Goal: Information Seeking & Learning: Learn about a topic

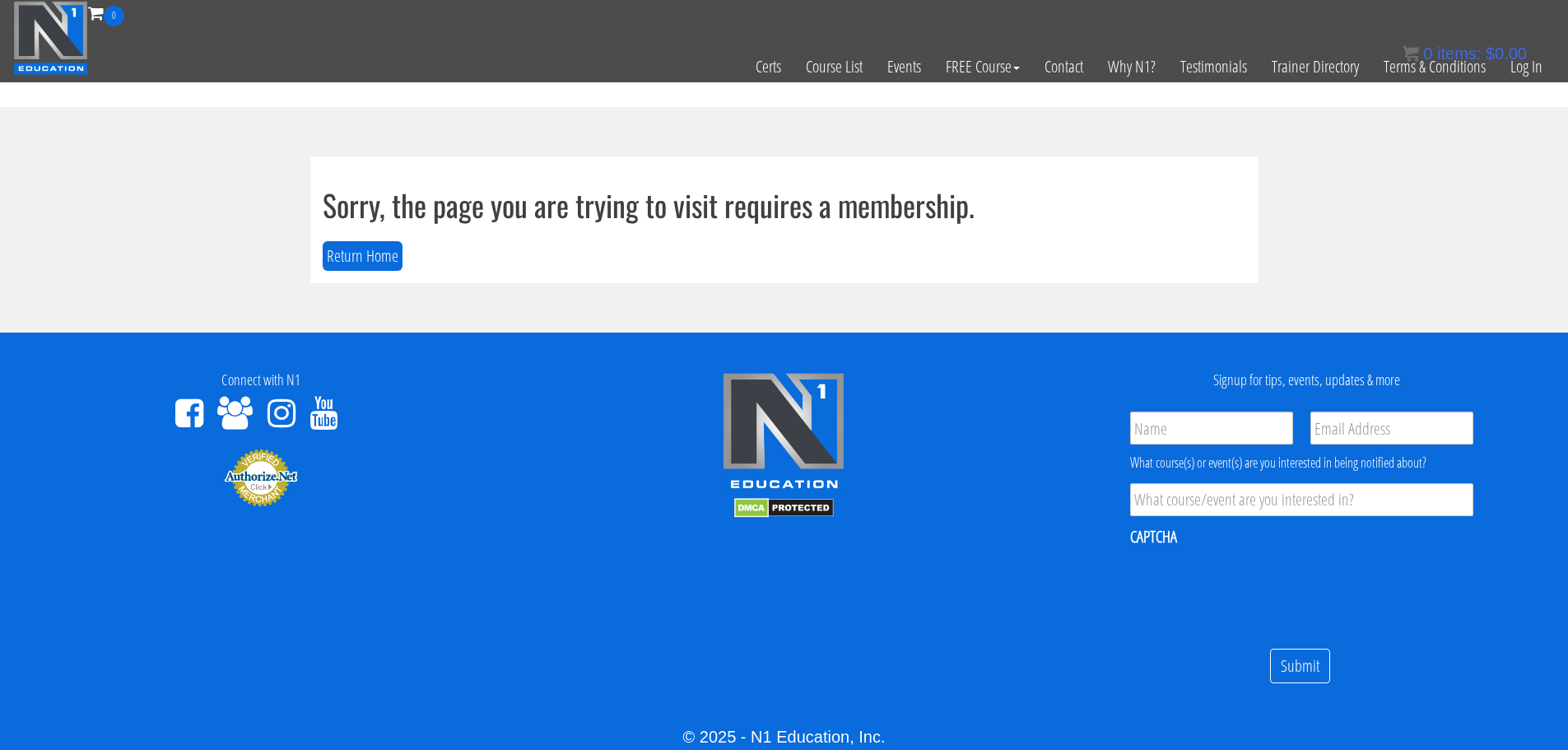
click at [1521, 65] on div "0 items: $ 0.00" at bounding box center [1465, 54] width 124 height 24
click at [1525, 70] on link "Log In" at bounding box center [1527, 67] width 56 height 81
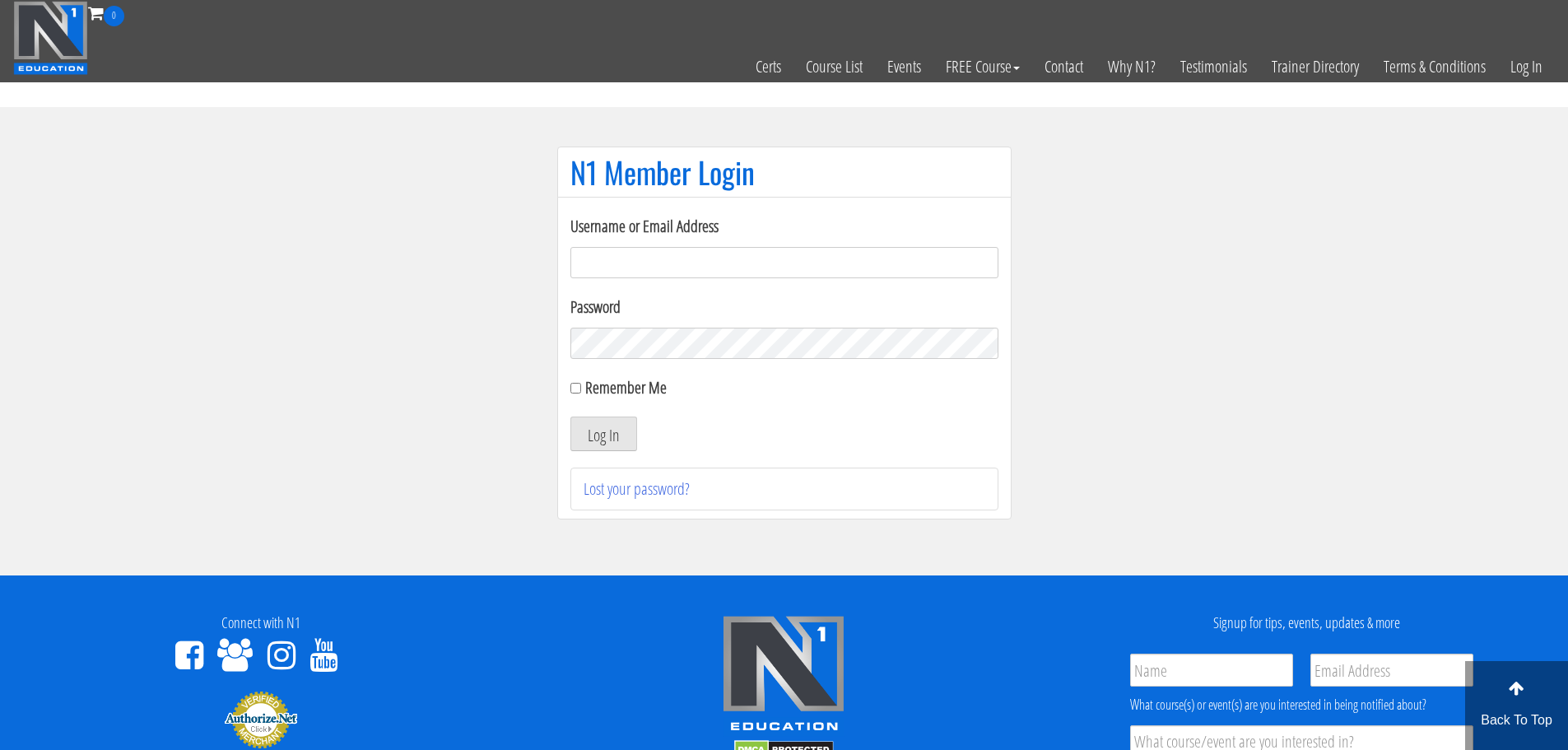
click at [901, 260] on input "Username or Email Address" at bounding box center [784, 262] width 428 height 31
type input "[EMAIL_ADDRESS][DOMAIN_NAME]"
click at [570, 416] on button "Log In" at bounding box center [603, 433] width 67 height 35
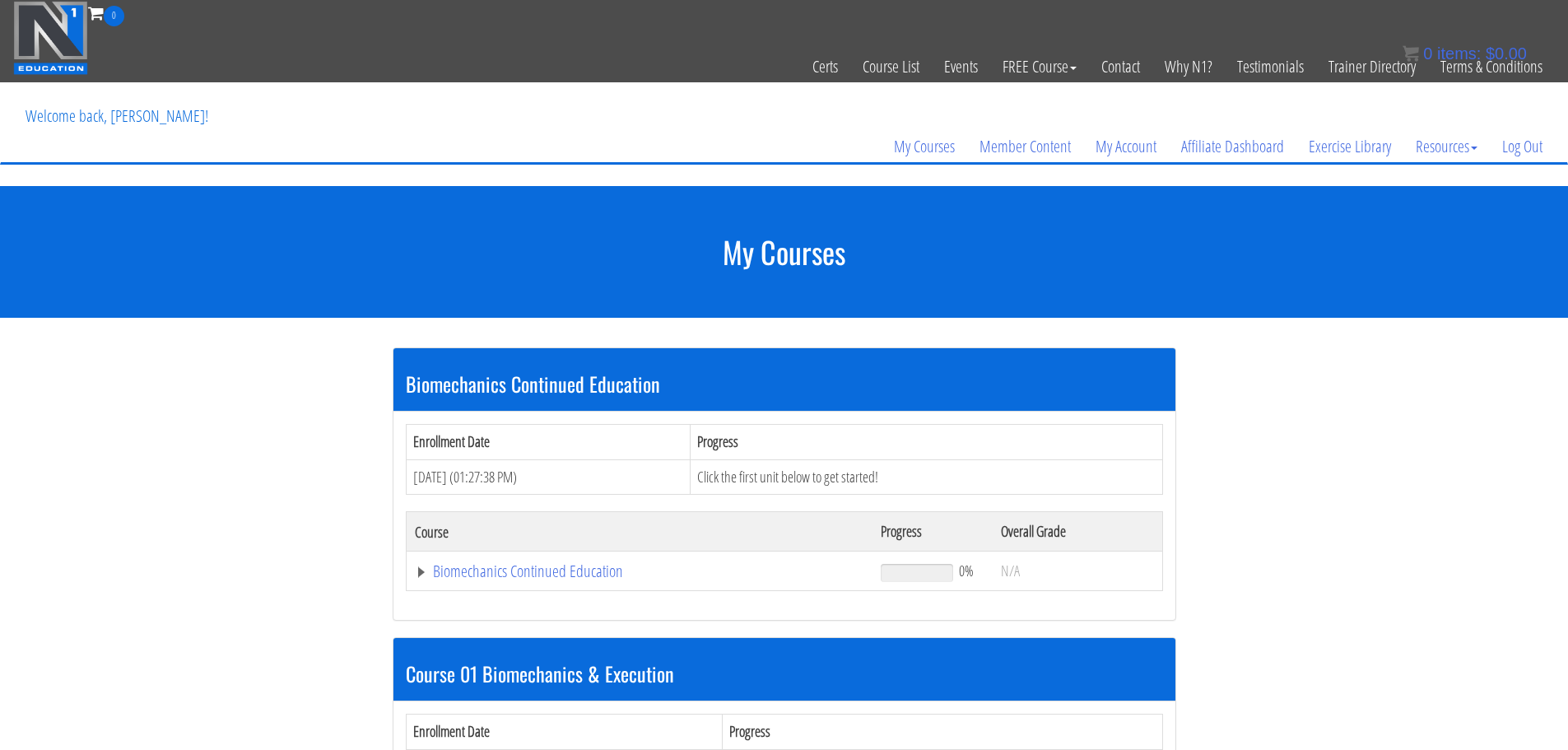
click at [802, 342] on div "Biomechanics Continued Education Enrollment Date Progress Aug 06, 2025 (01:27:3…" at bounding box center [784, 637] width 823 height 640
click at [791, 344] on div "Biomechanics Continued Education Enrollment Date Progress Aug 06, 2025 (01:27:3…" at bounding box center [784, 637] width 823 height 640
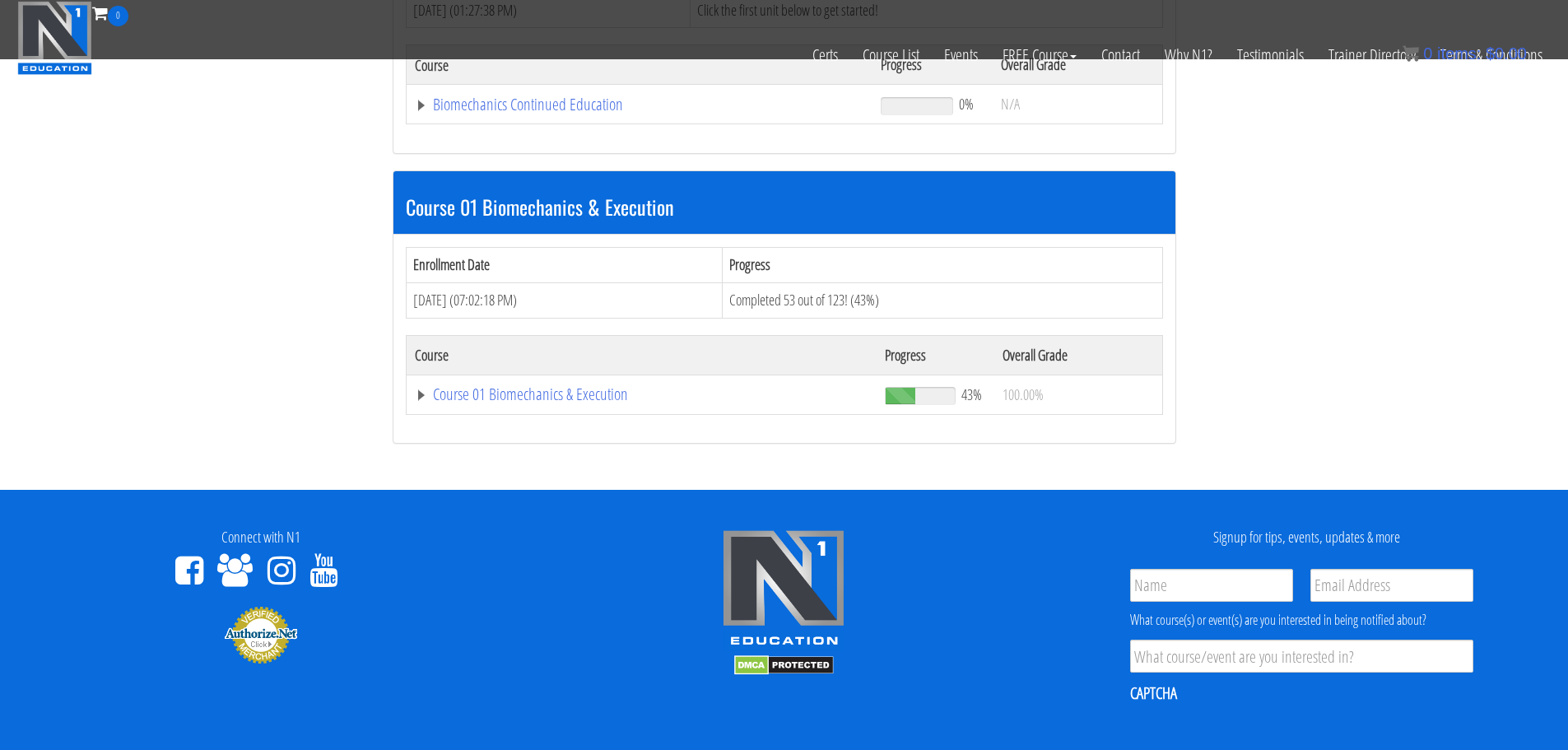
scroll to position [364, 0]
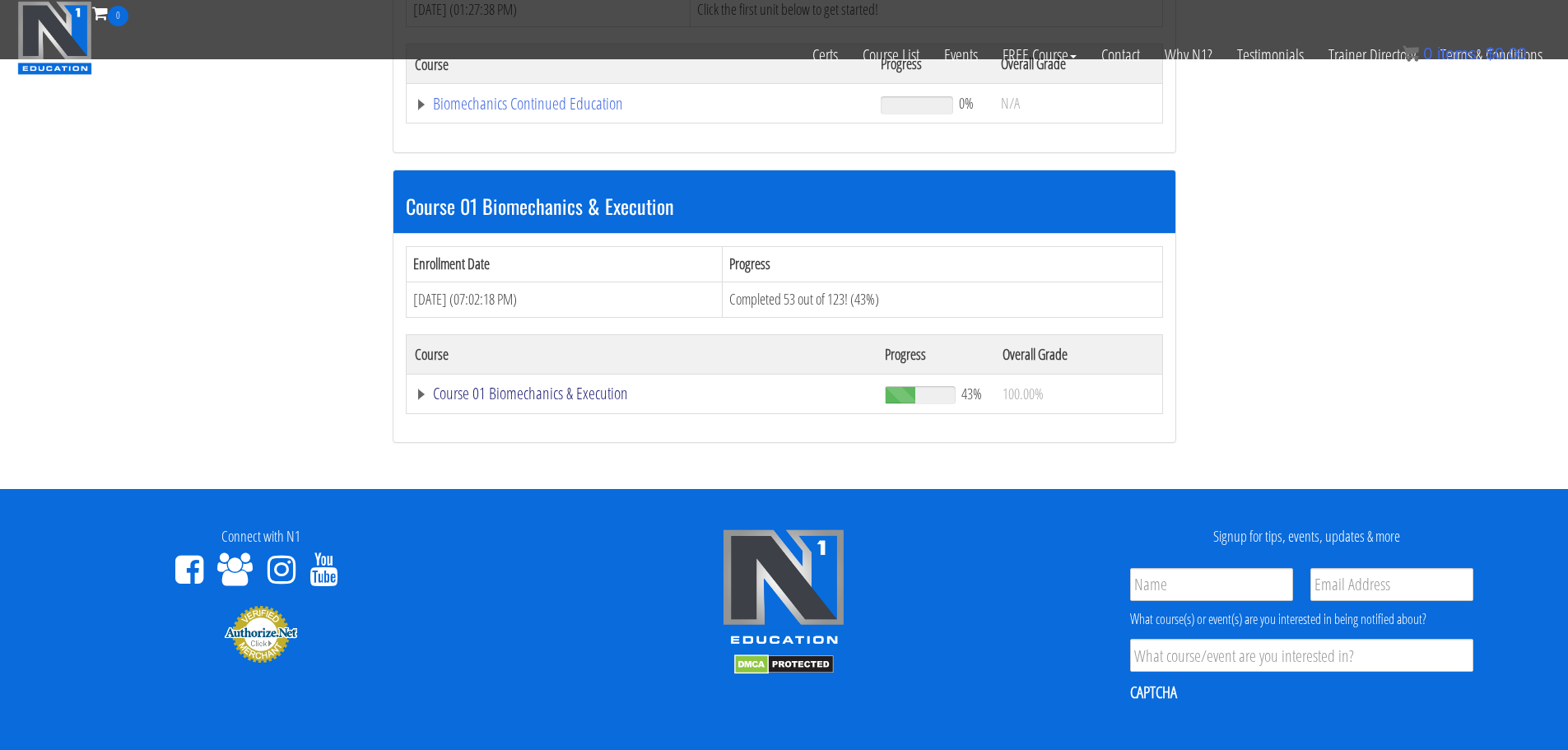
click at [584, 112] on link "Course 01 Biomechanics & Execution" at bounding box center [640, 104] width 450 height 17
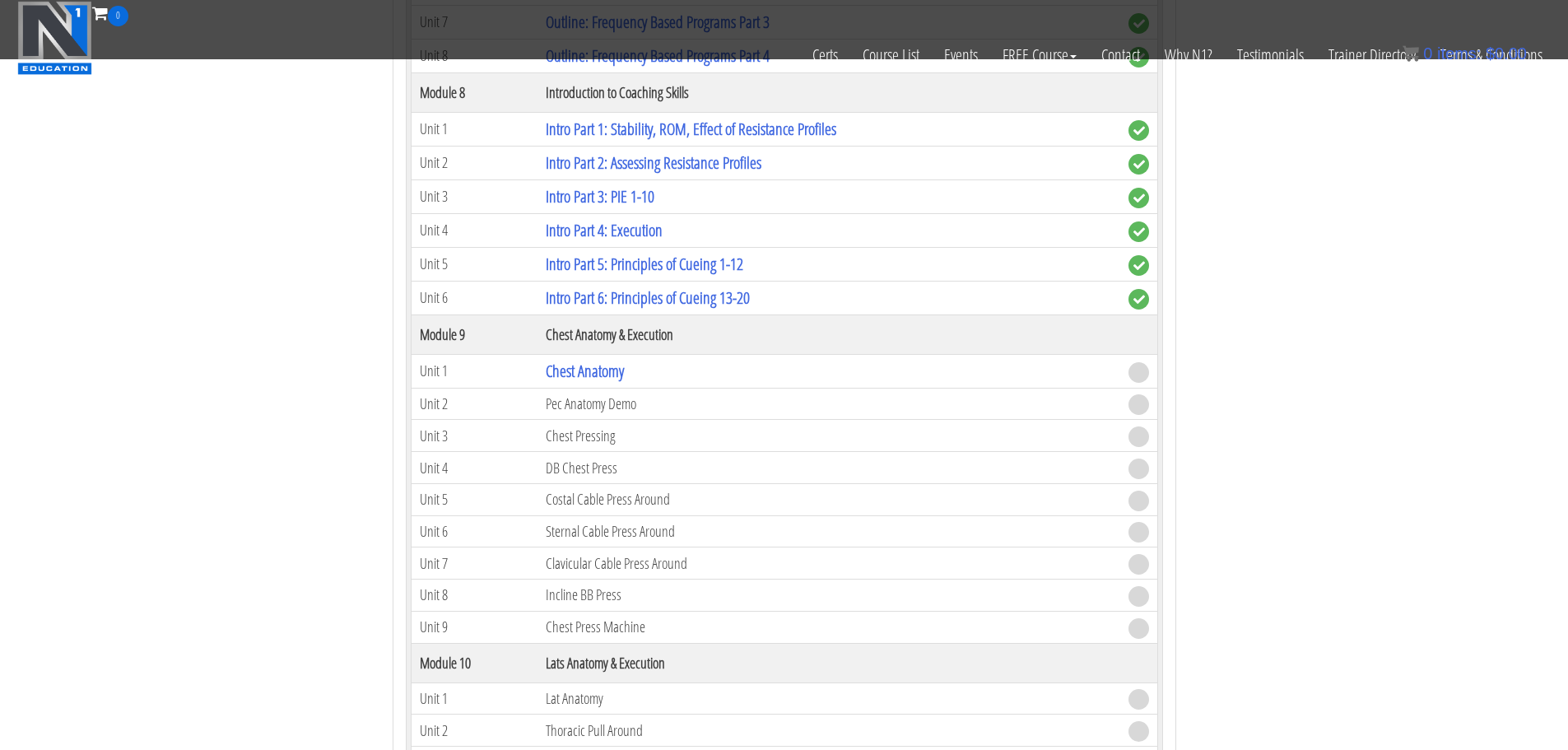
scroll to position [2608, 0]
click at [585, 377] on link "Chest Anatomy" at bounding box center [584, 370] width 78 height 23
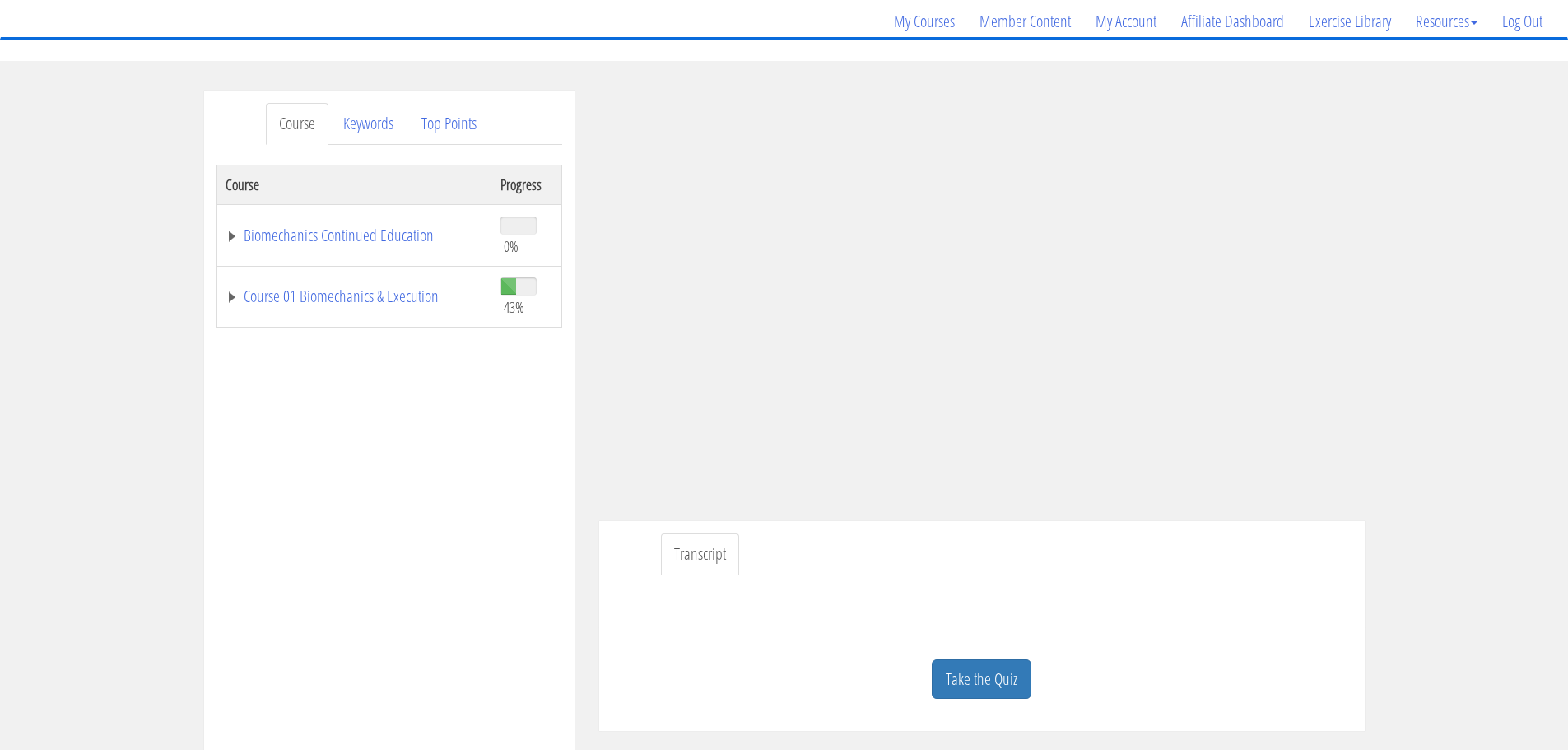
scroll to position [134, 0]
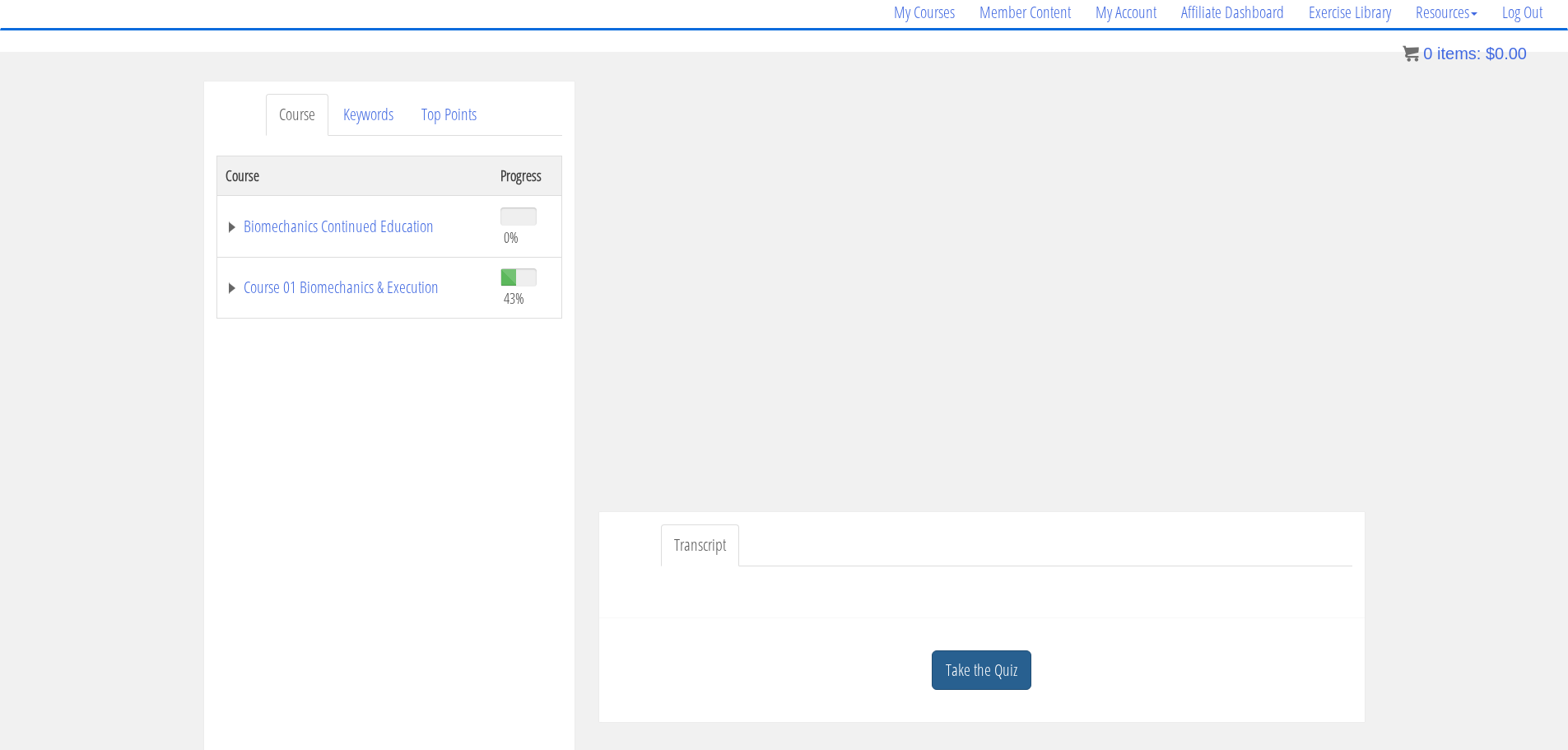
click at [968, 657] on link "Take the Quiz" at bounding box center [982, 670] width 100 height 40
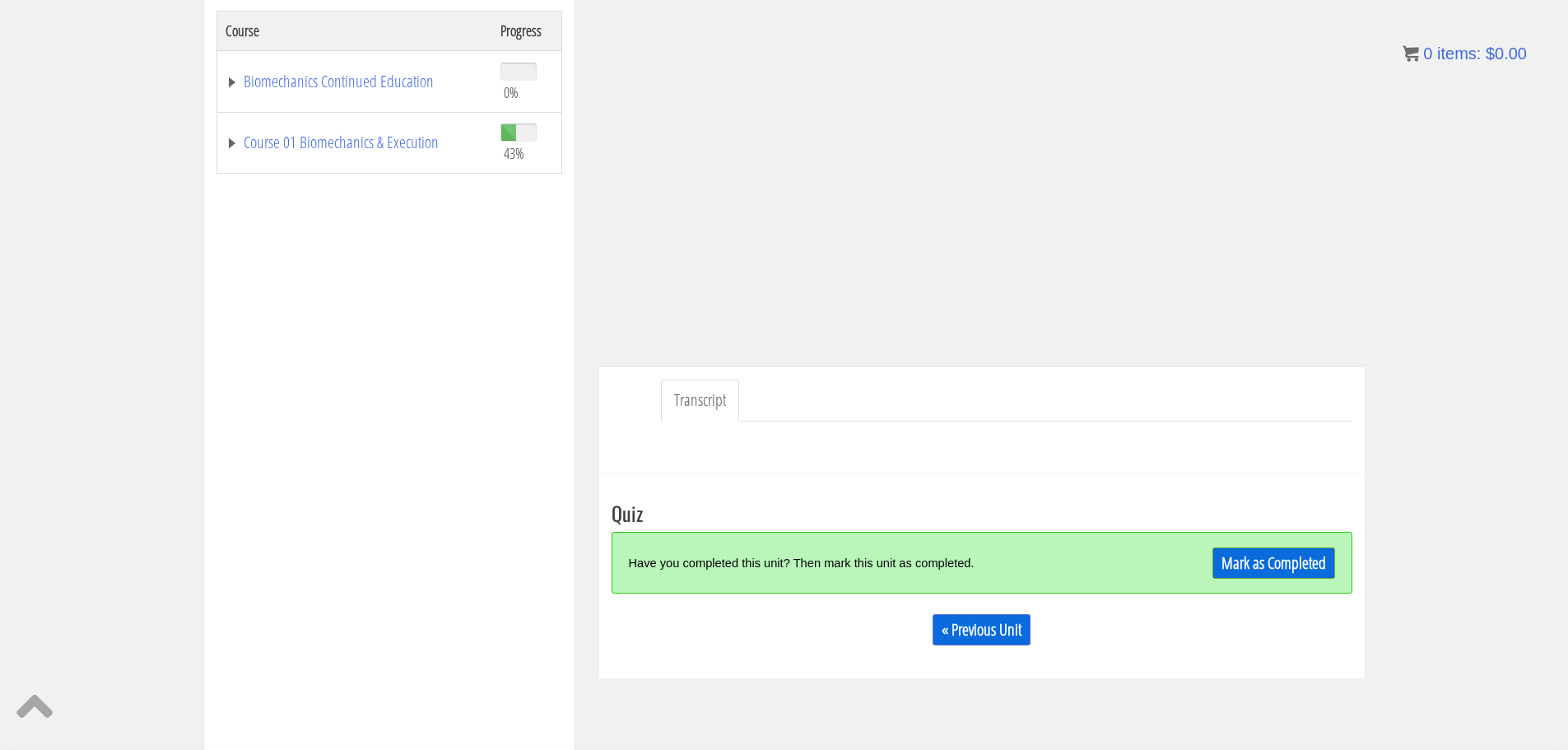
scroll to position [280, 0]
click at [340, 143] on link "Course 01 Biomechanics & Execution" at bounding box center [354, 142] width 258 height 17
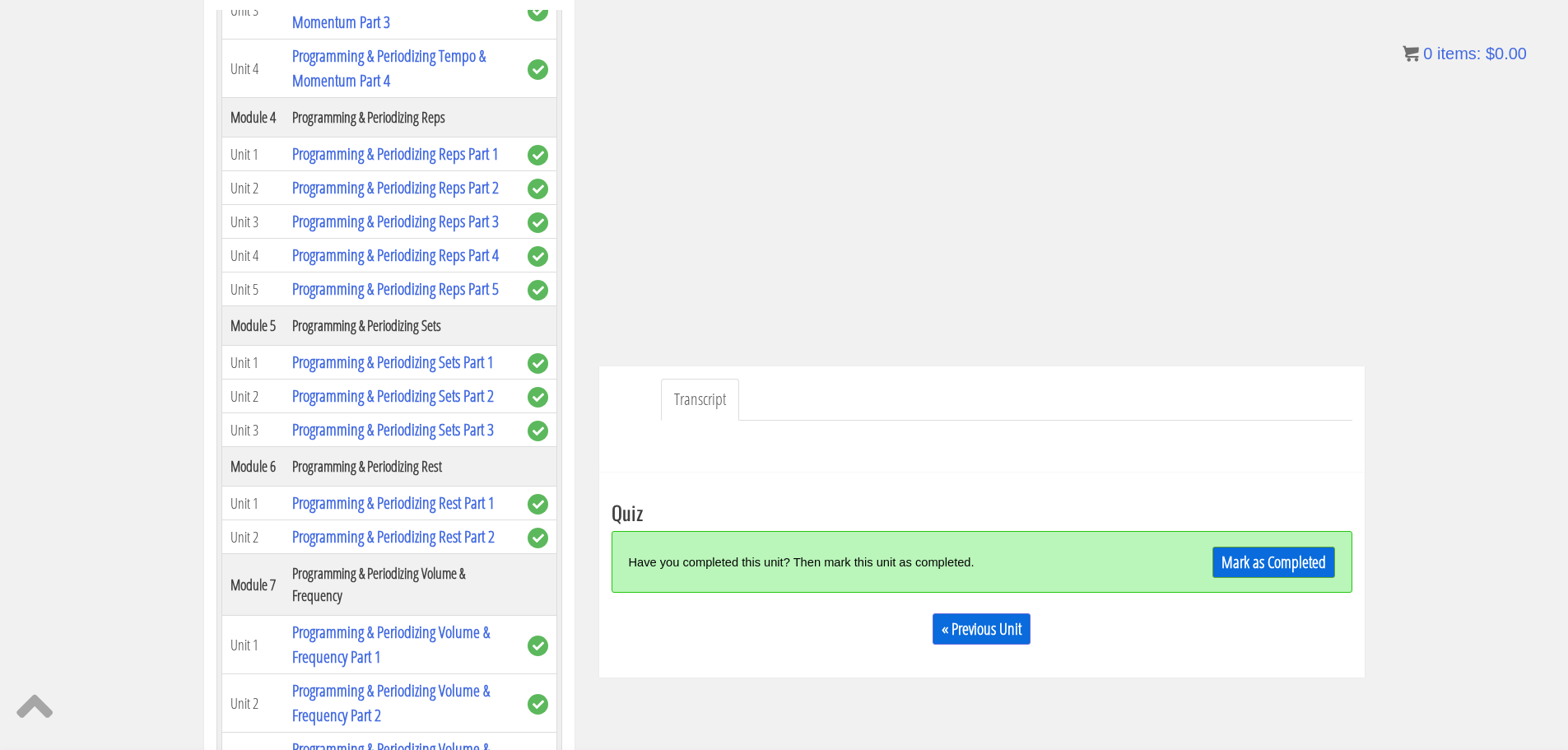
scroll to position [1334, 0]
click at [404, 231] on link "Programming & Periodizing Reps Part 3" at bounding box center [396, 221] width 207 height 23
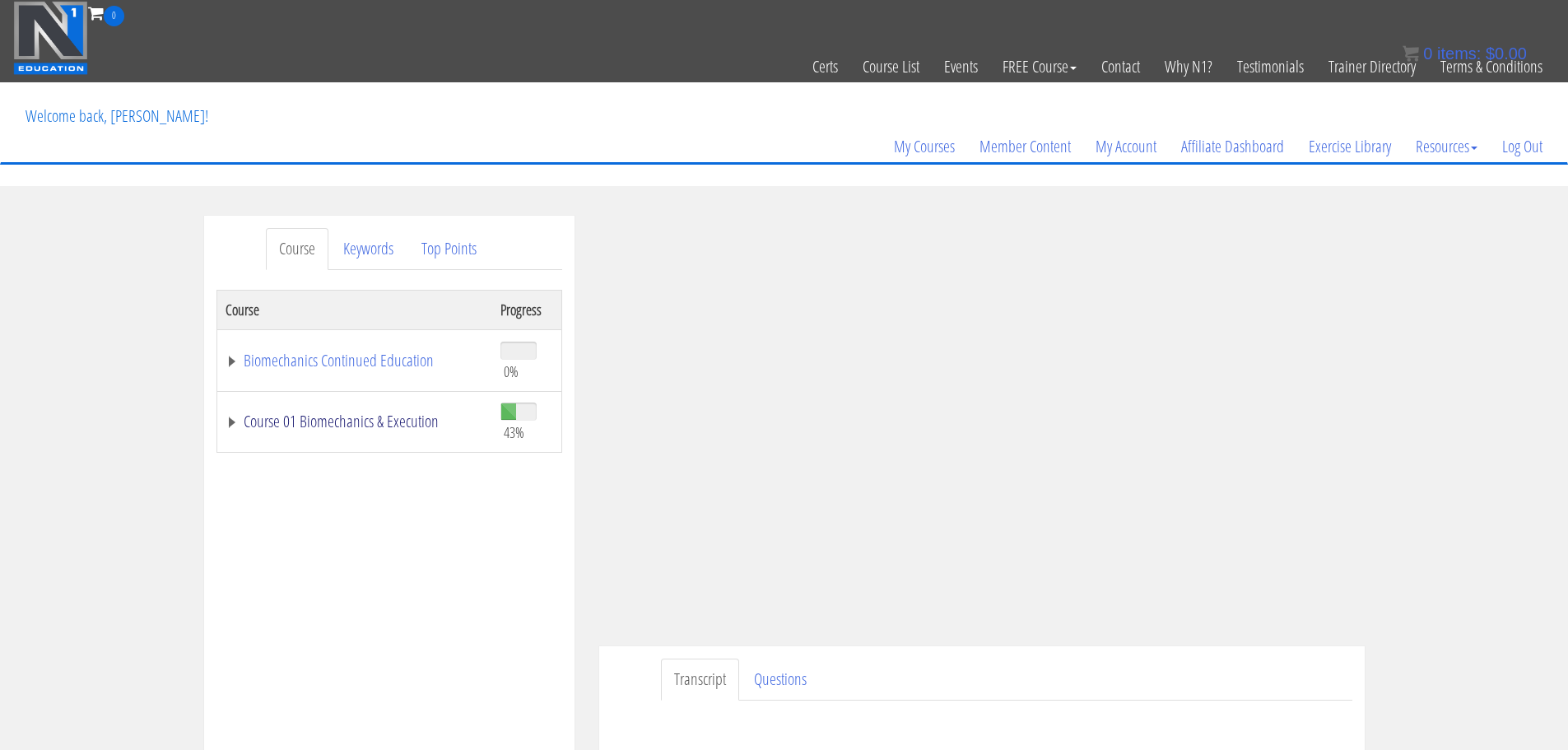
click at [315, 414] on link "Course 01 Biomechanics & Execution" at bounding box center [354, 422] width 258 height 17
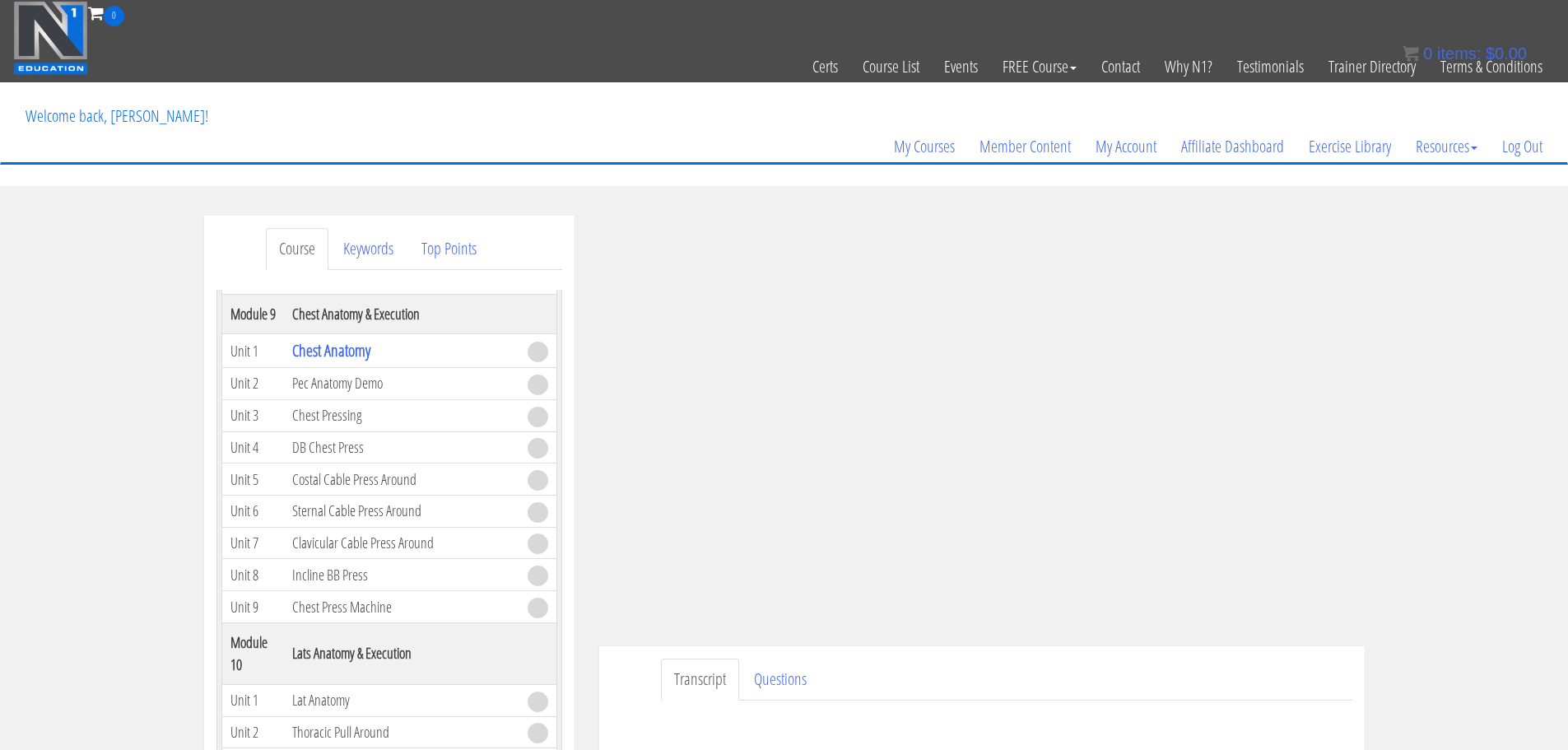
scroll to position [2669, 0]
click at [355, 361] on link "Chest Anatomy" at bounding box center [331, 350] width 78 height 23
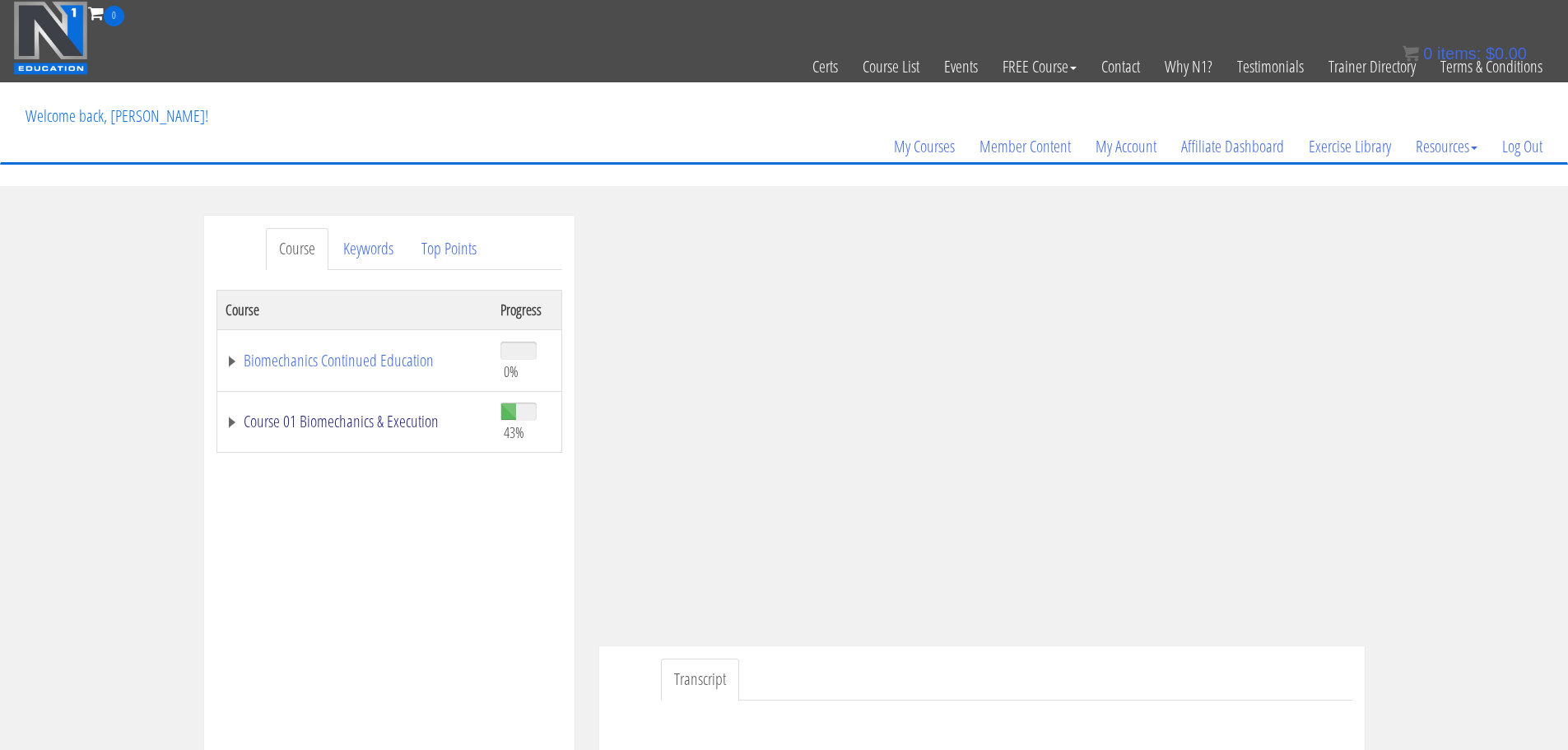
click at [406, 414] on link "Course 01 Biomechanics & Execution" at bounding box center [354, 422] width 258 height 17
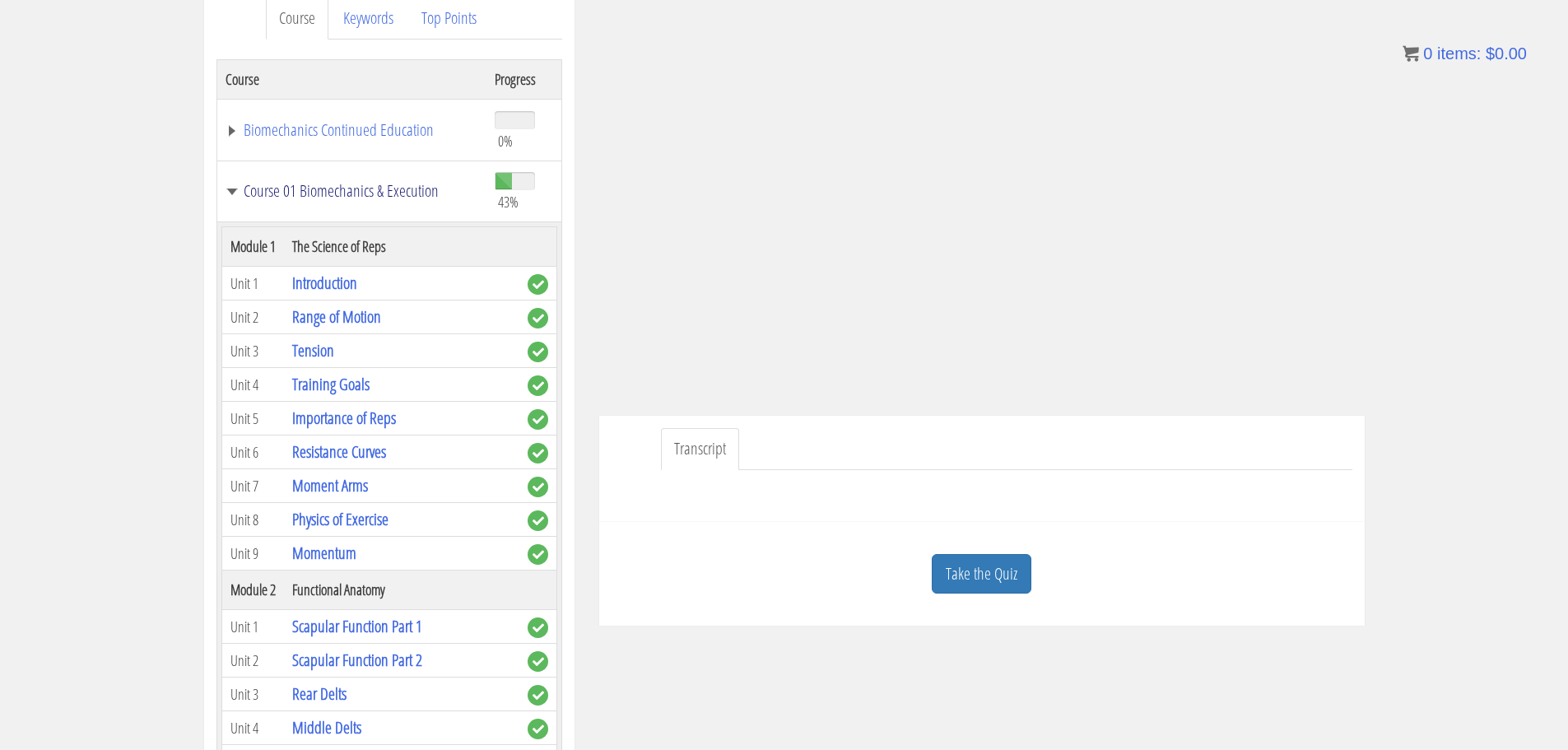
scroll to position [231, 0]
click at [988, 590] on link "Take the Quiz" at bounding box center [982, 573] width 100 height 40
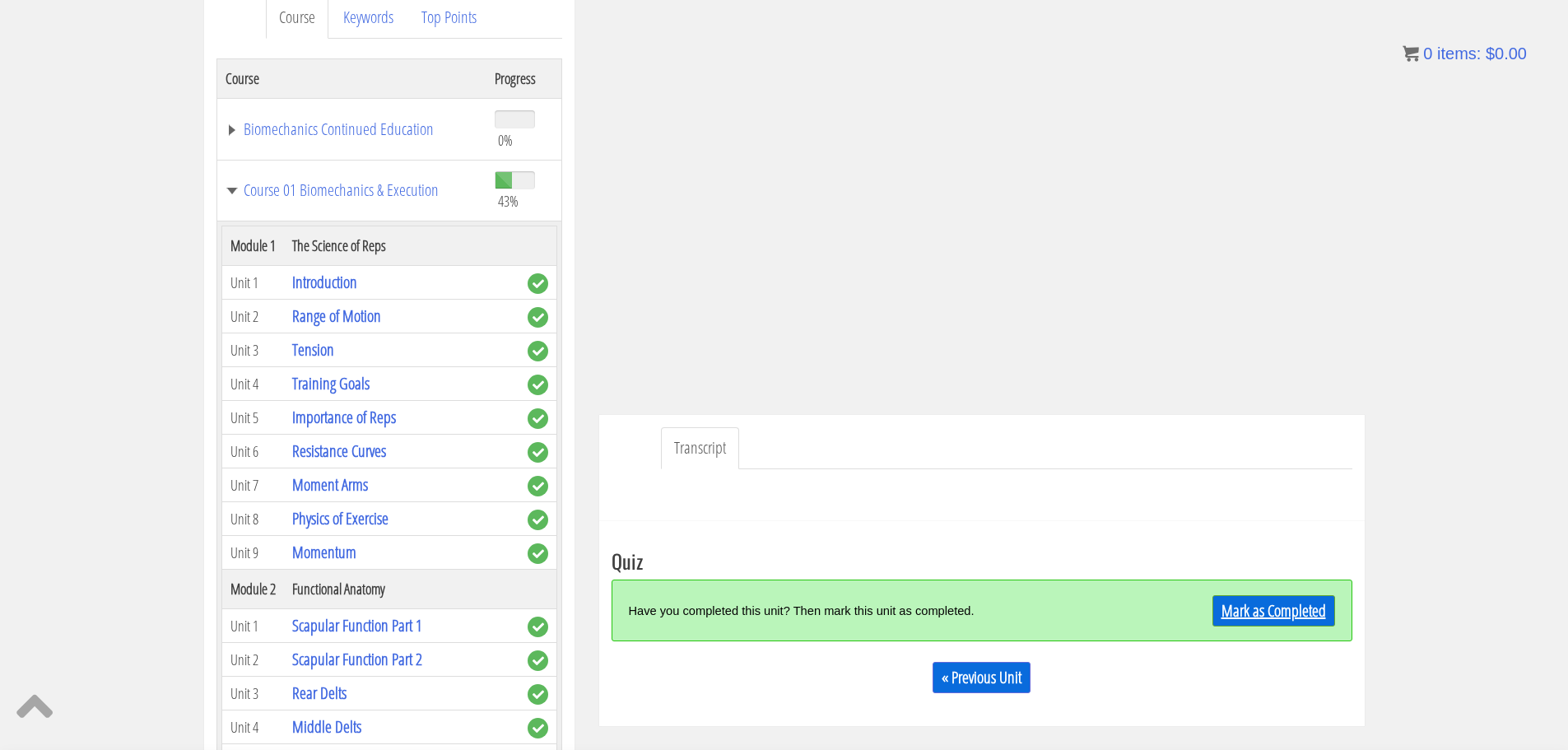
click at [1240, 616] on link "Mark as Completed" at bounding box center [1274, 611] width 123 height 31
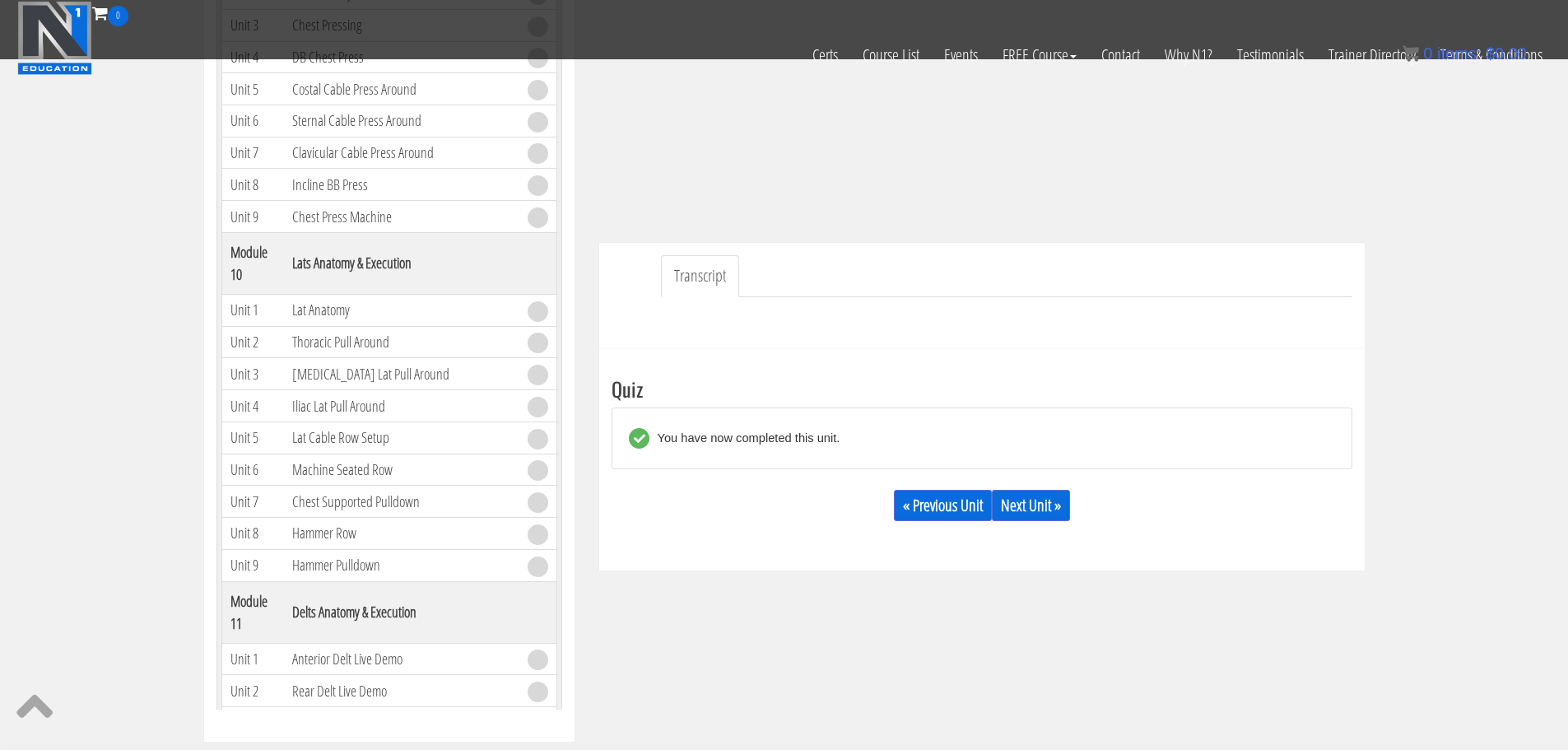
scroll to position [301, 0]
click at [1027, 510] on link "Next Unit »" at bounding box center [1031, 505] width 78 height 31
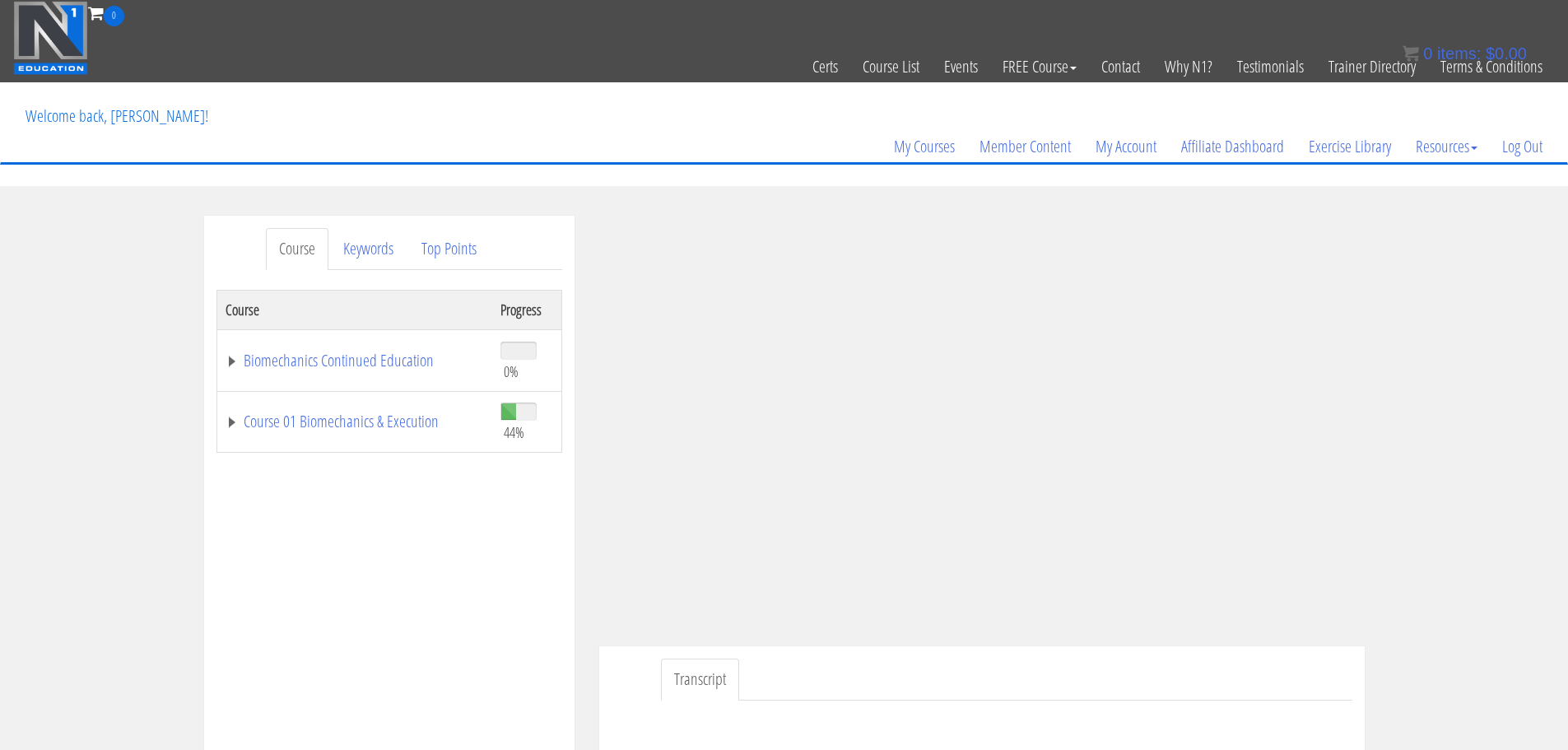
click at [406, 434] on td "Course 01 Biomechanics & Execution" at bounding box center [354, 422] width 276 height 62
click at [407, 420] on link "Course 01 Biomechanics & Execution" at bounding box center [354, 422] width 258 height 17
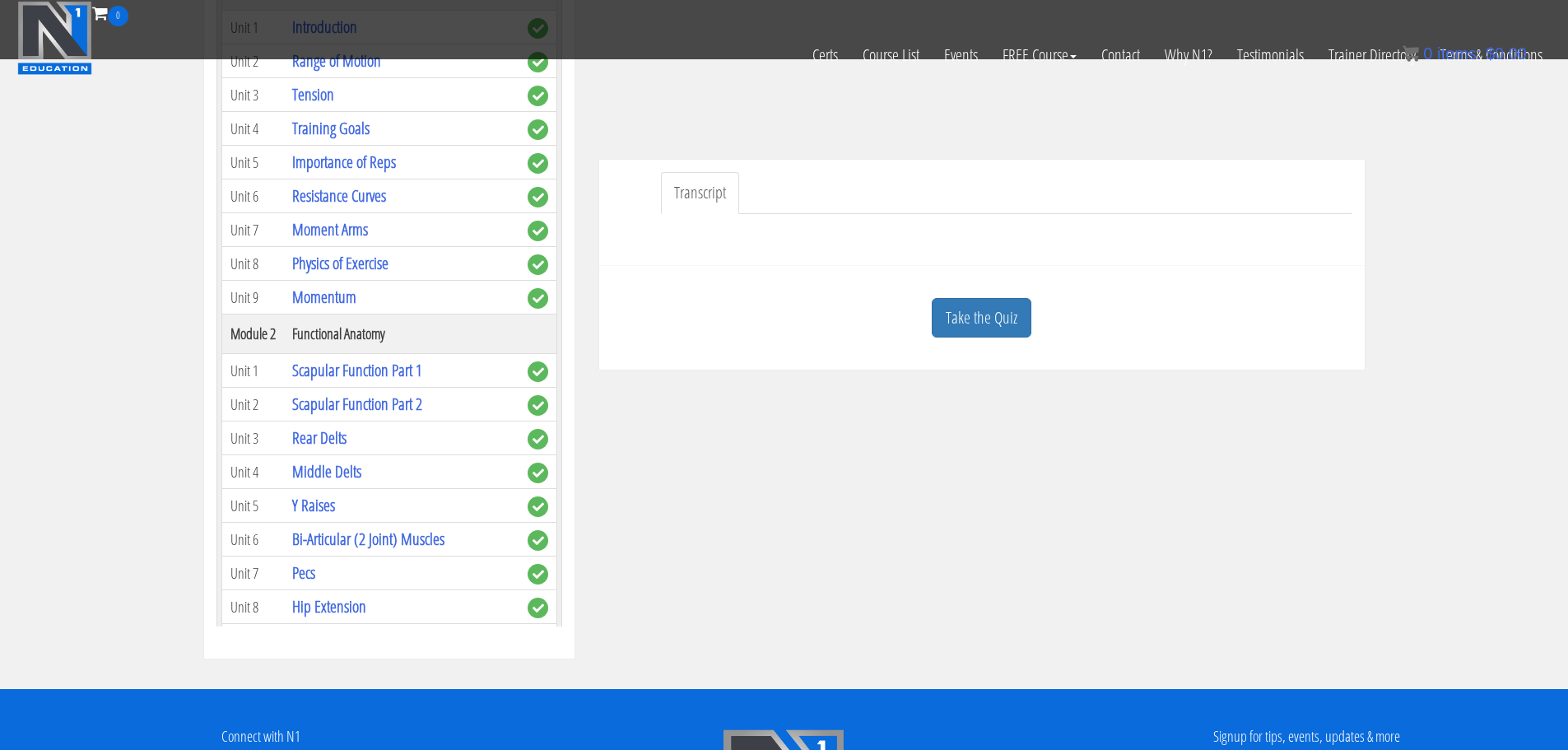
scroll to position [376, 0]
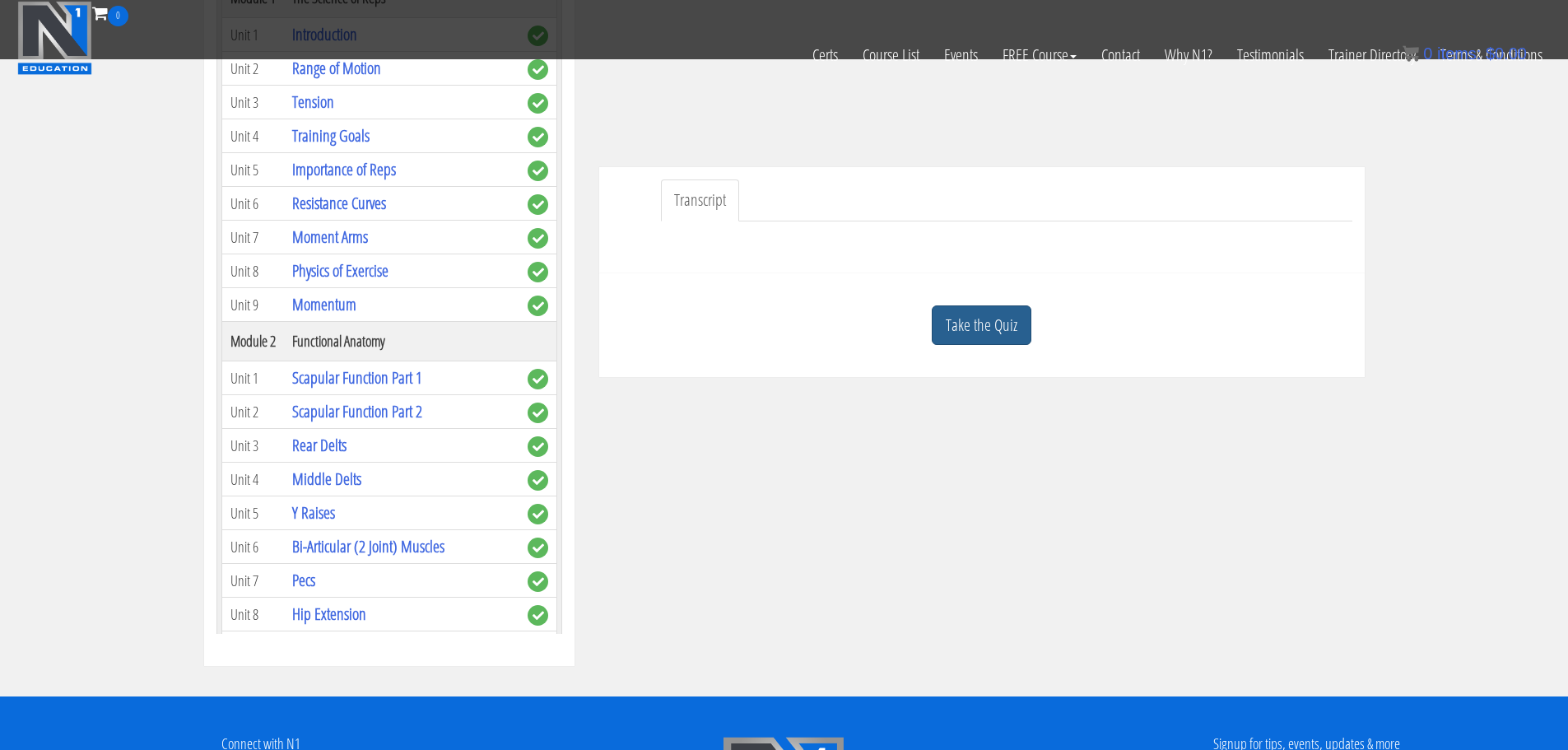
click at [991, 317] on link "Take the Quiz" at bounding box center [982, 325] width 100 height 40
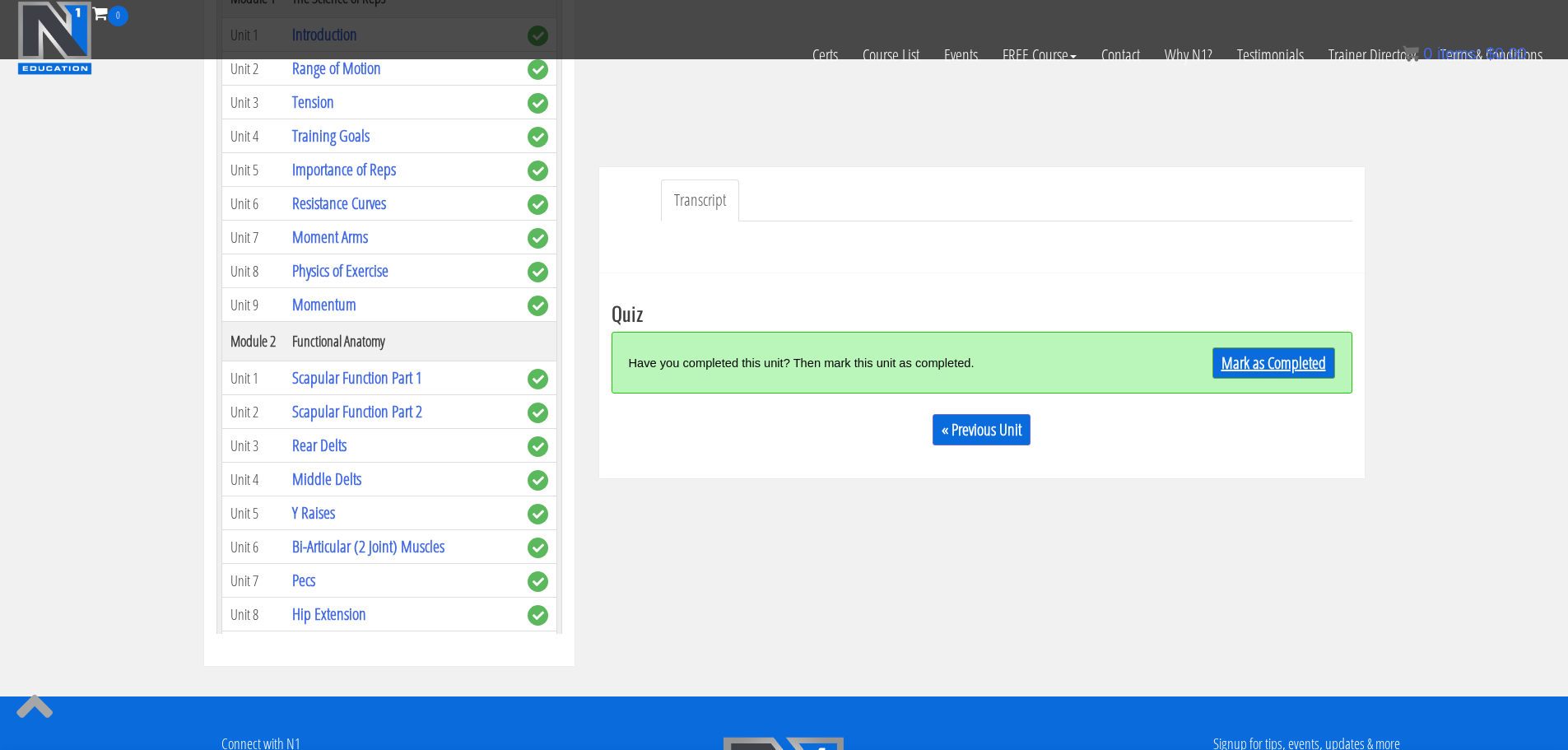
click at [1250, 361] on link "Mark as Completed" at bounding box center [1274, 363] width 123 height 31
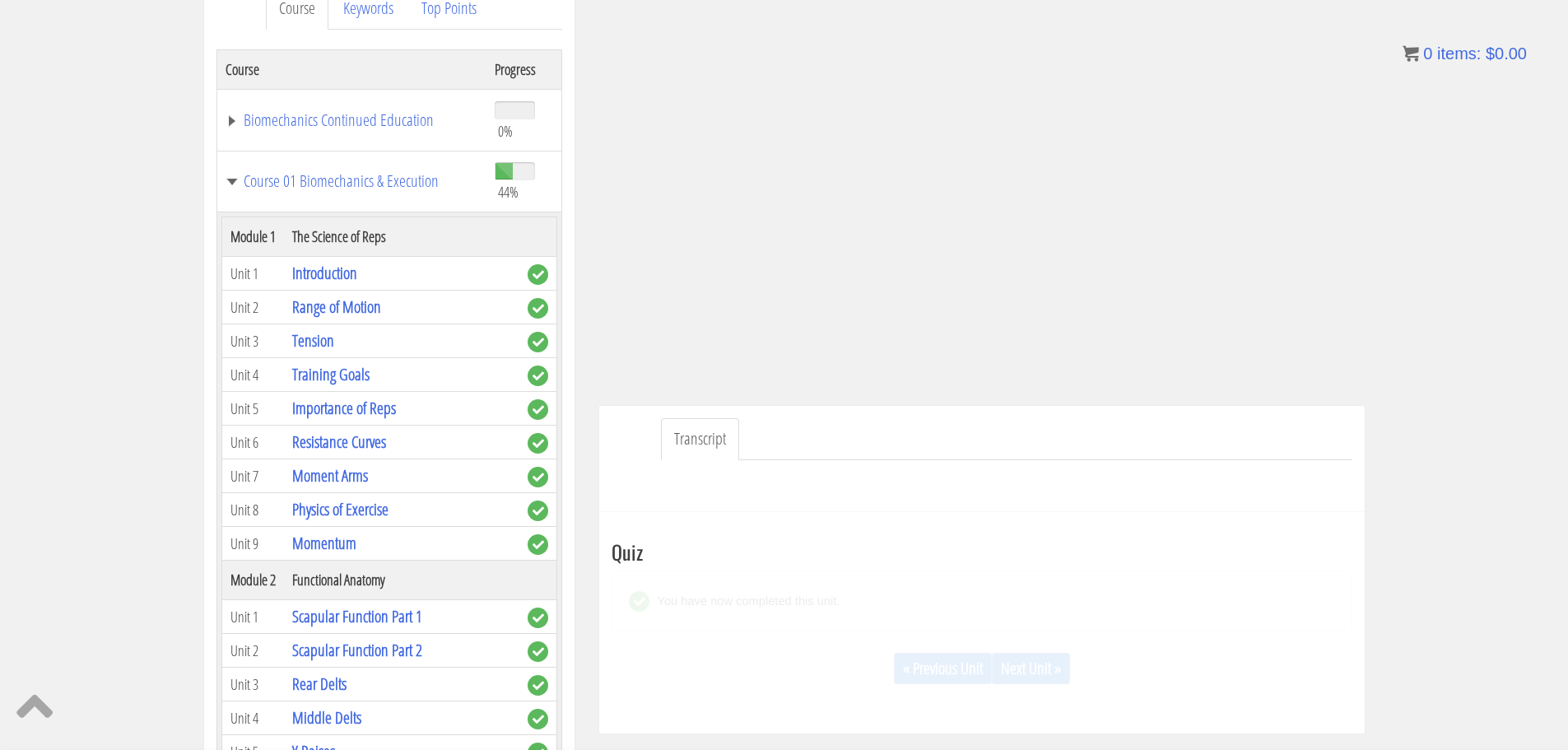
scroll to position [240, 0]
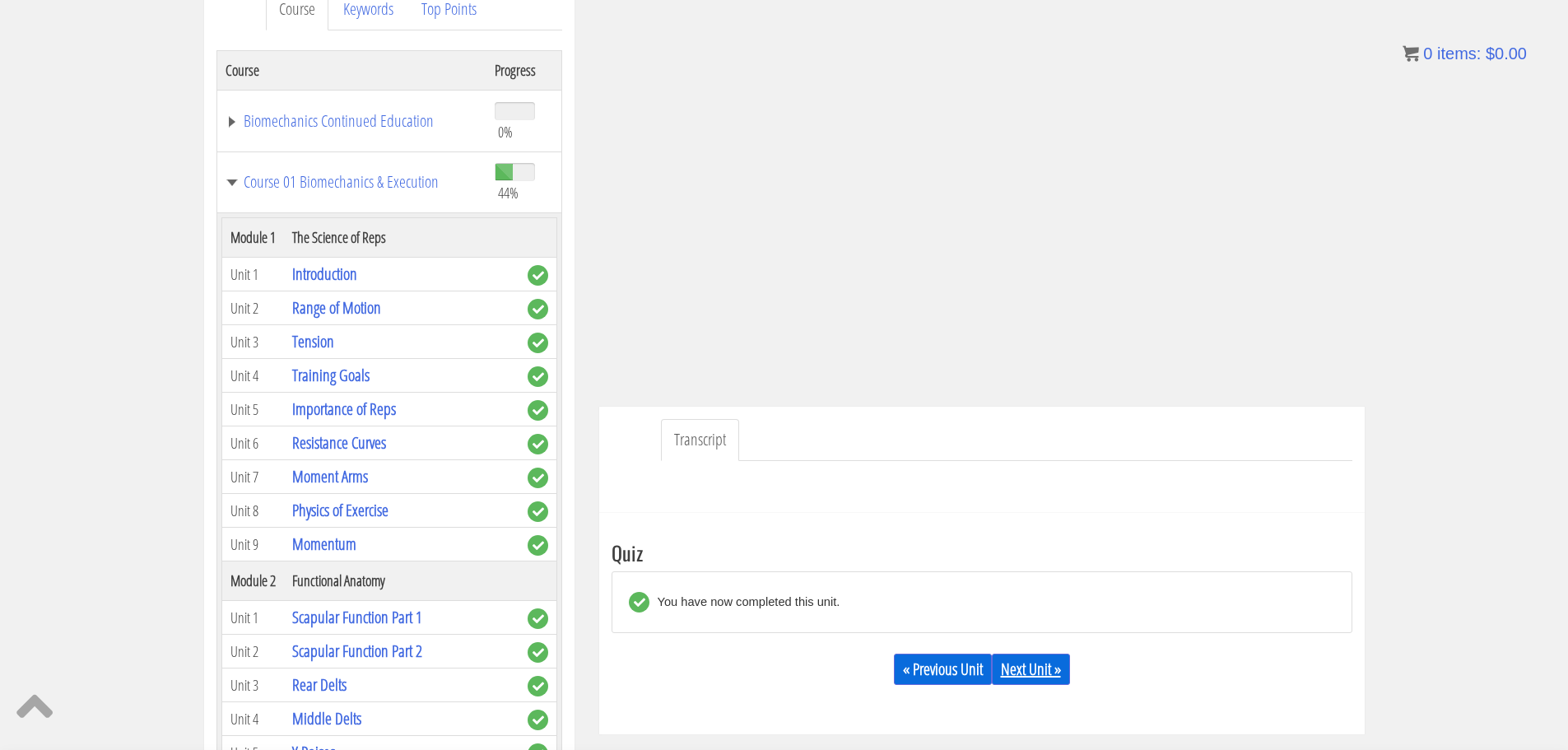
click at [1019, 667] on link "Next Unit »" at bounding box center [1031, 669] width 78 height 31
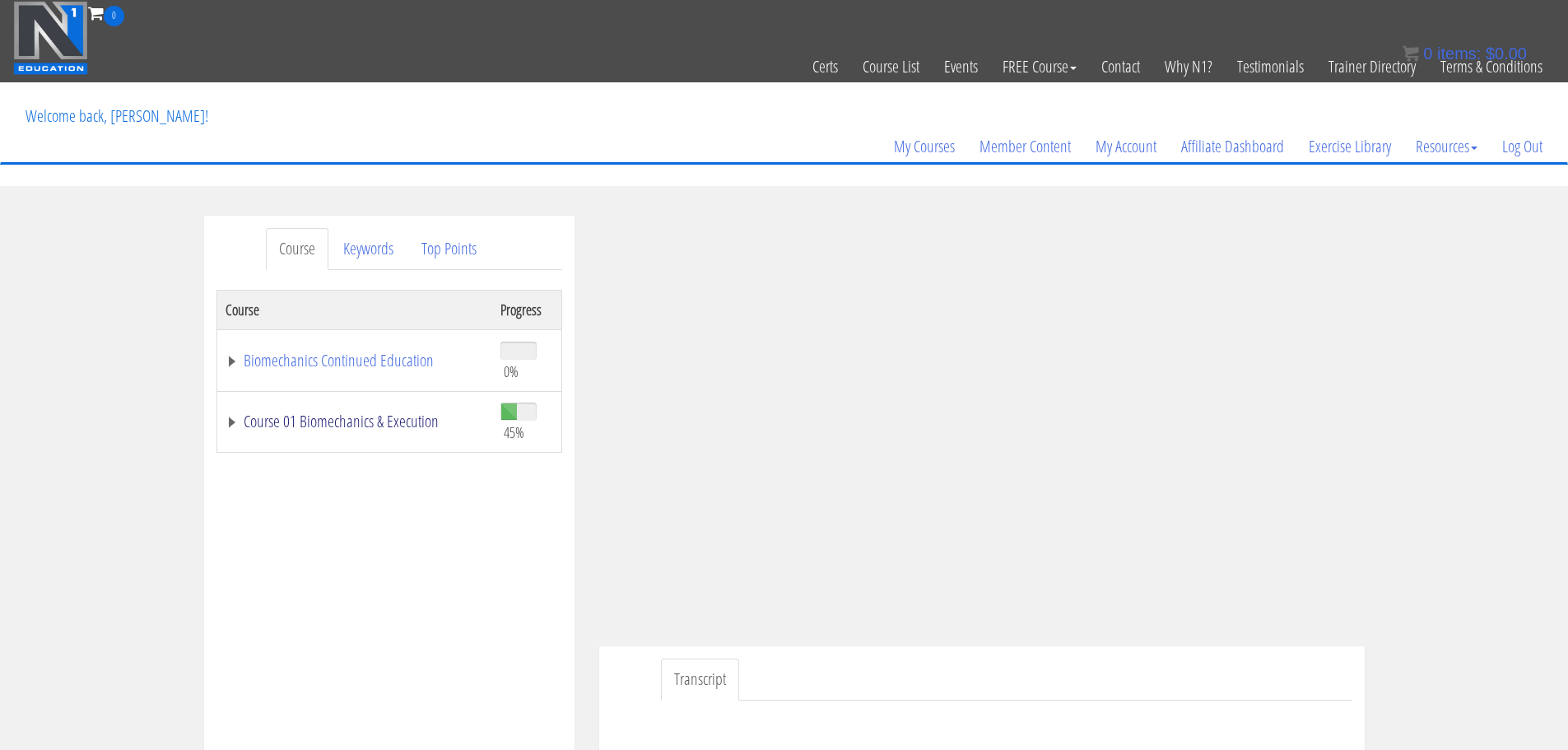
click at [362, 416] on link "Course 01 Biomechanics & Execution" at bounding box center [354, 422] width 258 height 17
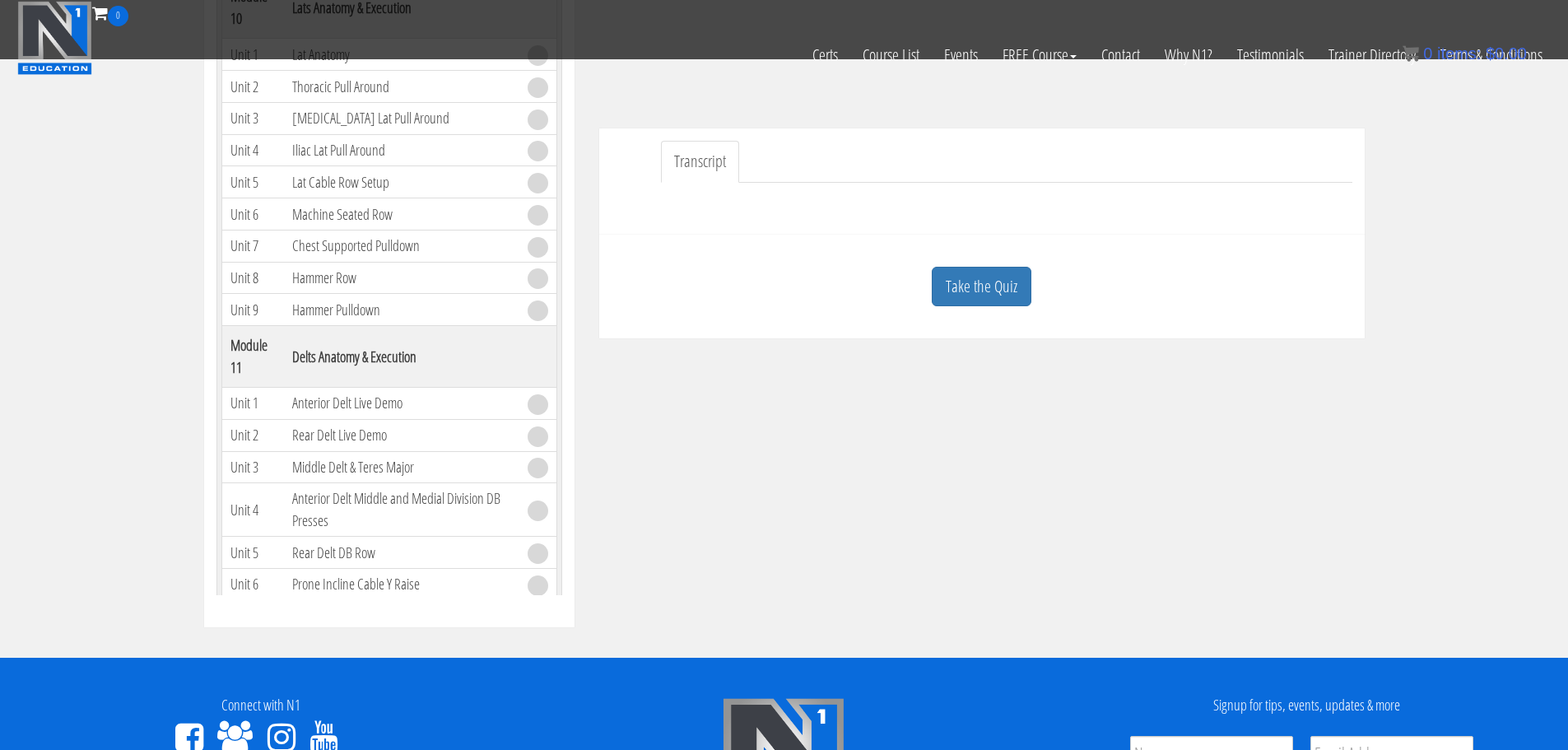
scroll to position [336, 0]
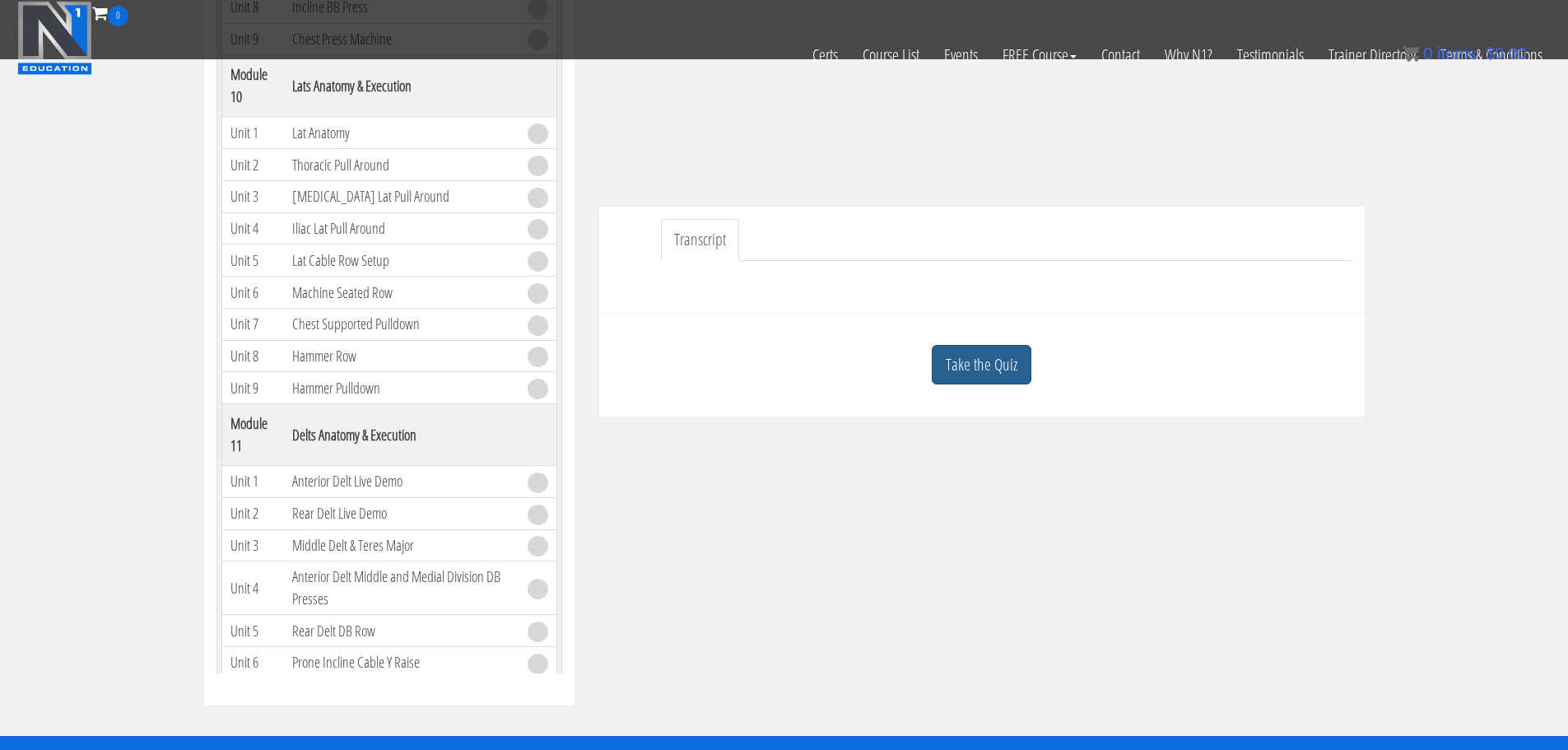
click at [1001, 370] on link "Take the Quiz" at bounding box center [982, 365] width 100 height 40
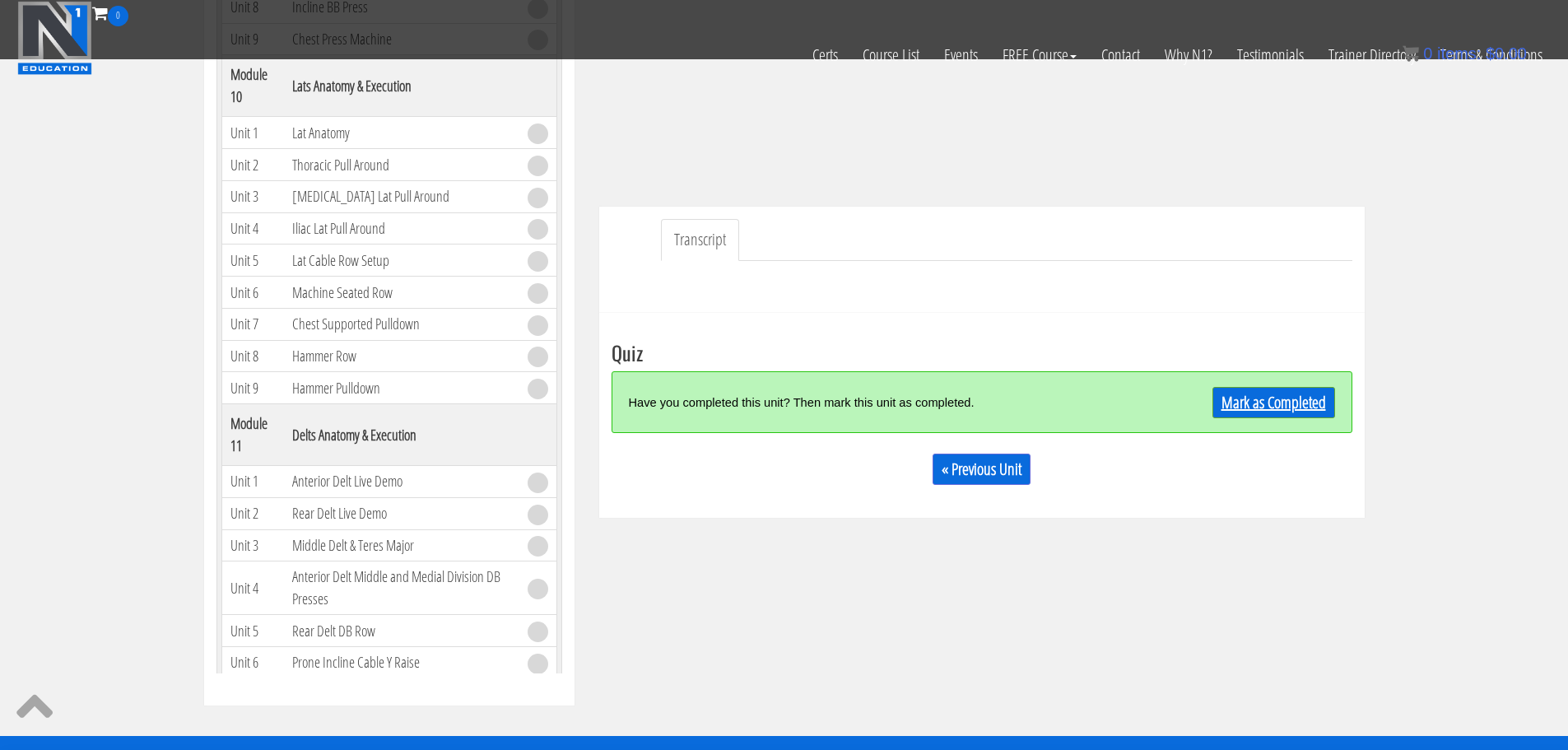
click at [1308, 404] on link "Mark as Completed" at bounding box center [1274, 402] width 123 height 31
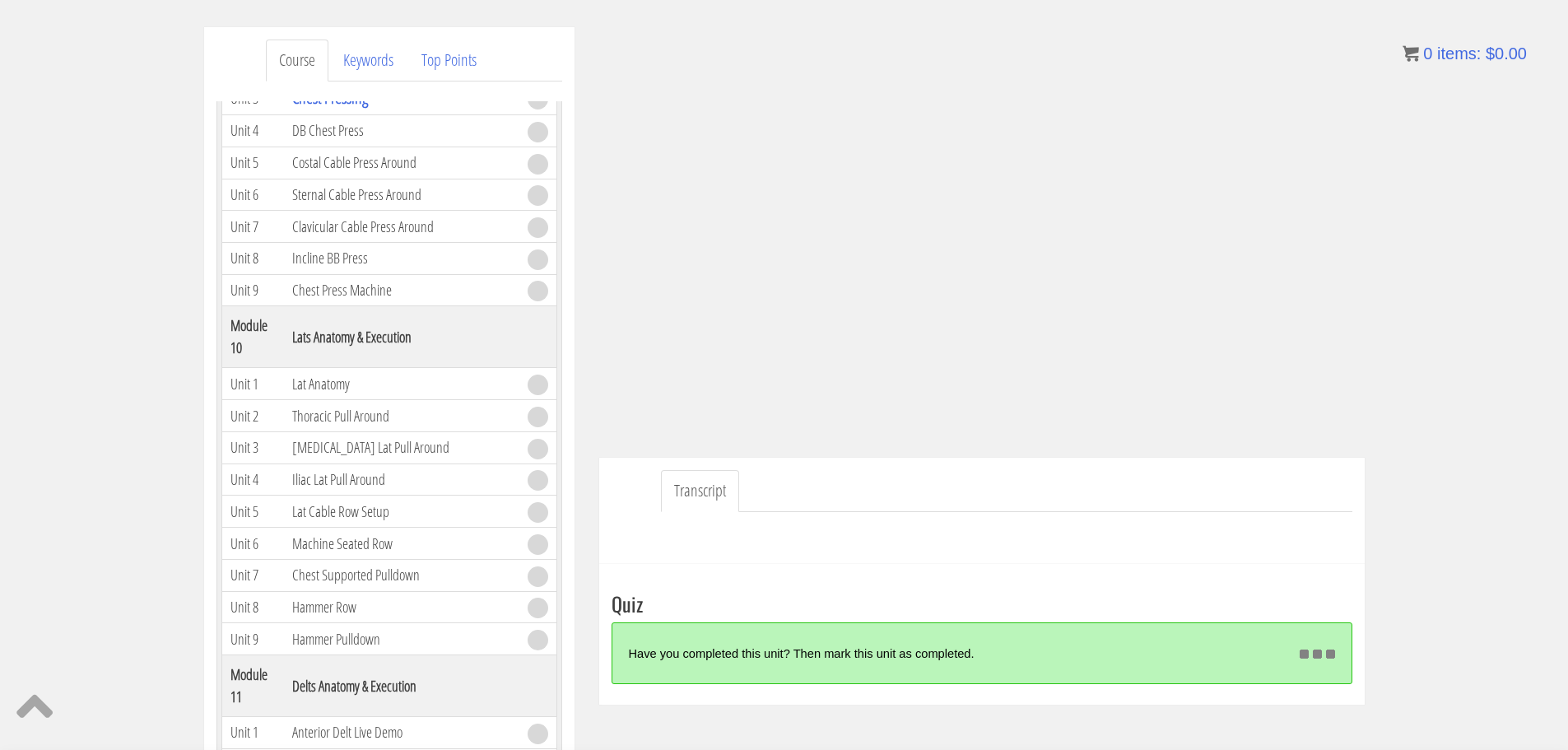
scroll to position [192, 0]
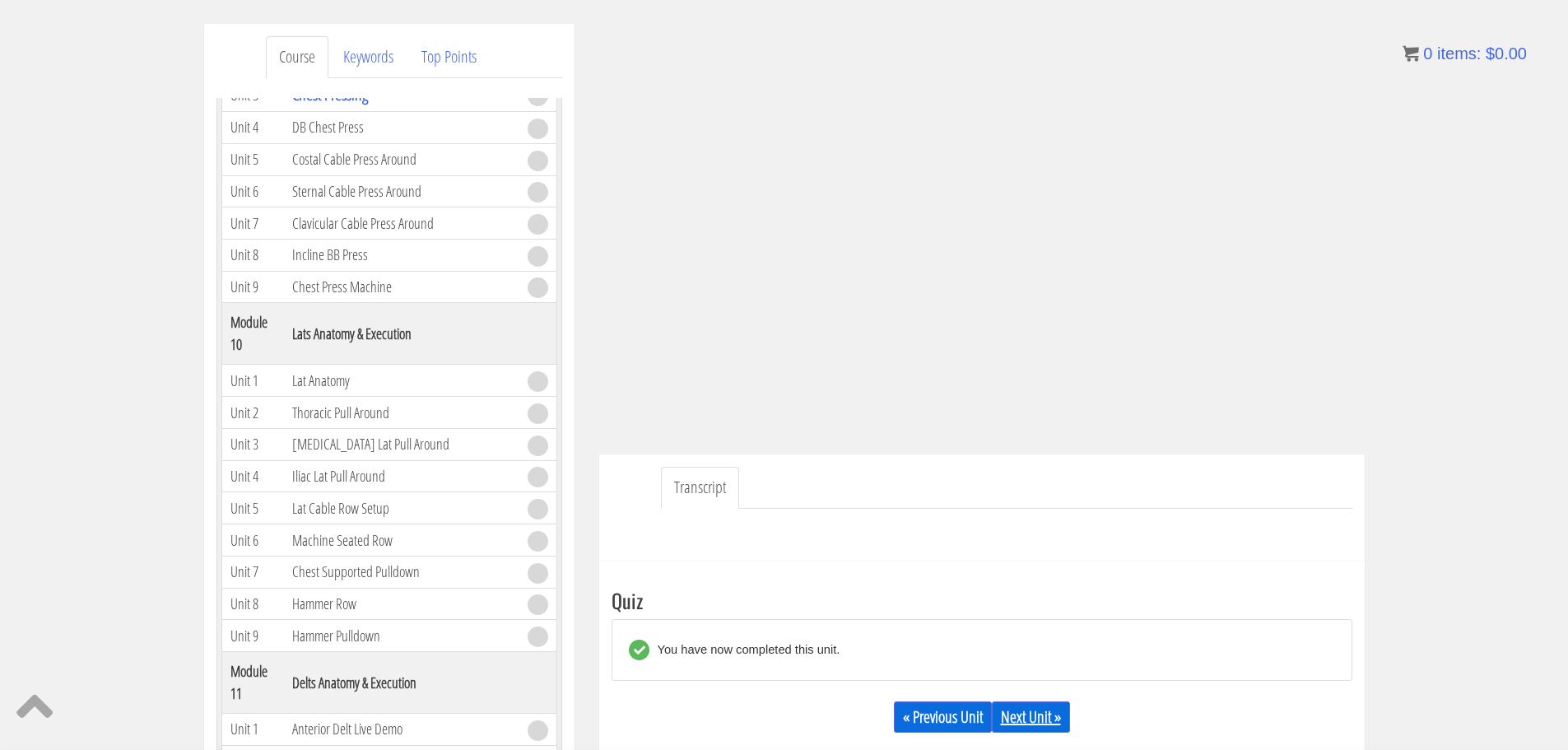
click at [1034, 706] on link "Next Unit »" at bounding box center [1031, 717] width 78 height 31
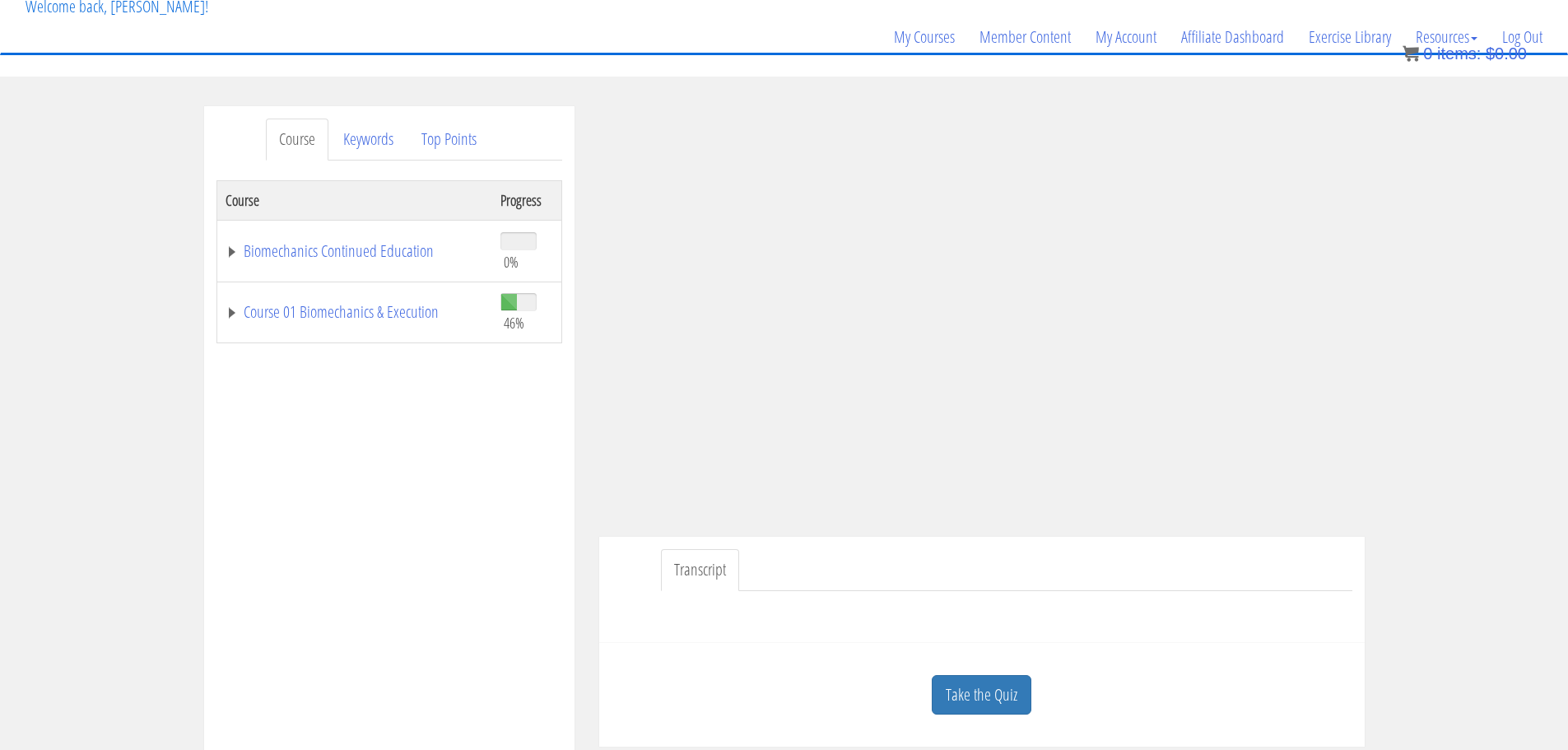
scroll to position [110, 0]
click at [966, 721] on div "Take the Quiz" at bounding box center [982, 695] width 741 height 80
click at [966, 707] on link "Take the Quiz" at bounding box center [982, 695] width 100 height 40
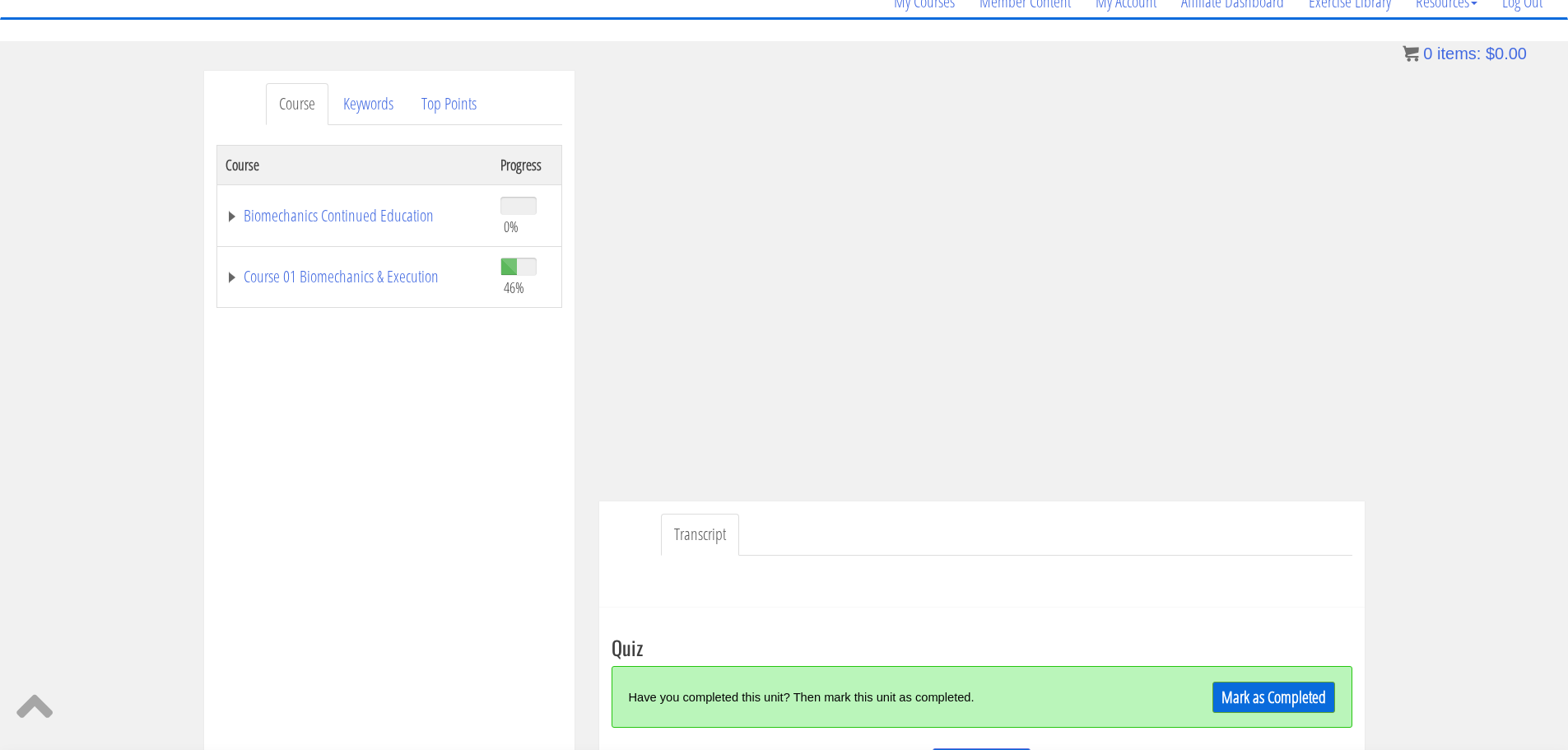
scroll to position [145, 0]
click at [391, 276] on link "Course 01 Biomechanics & Execution" at bounding box center [354, 277] width 258 height 17
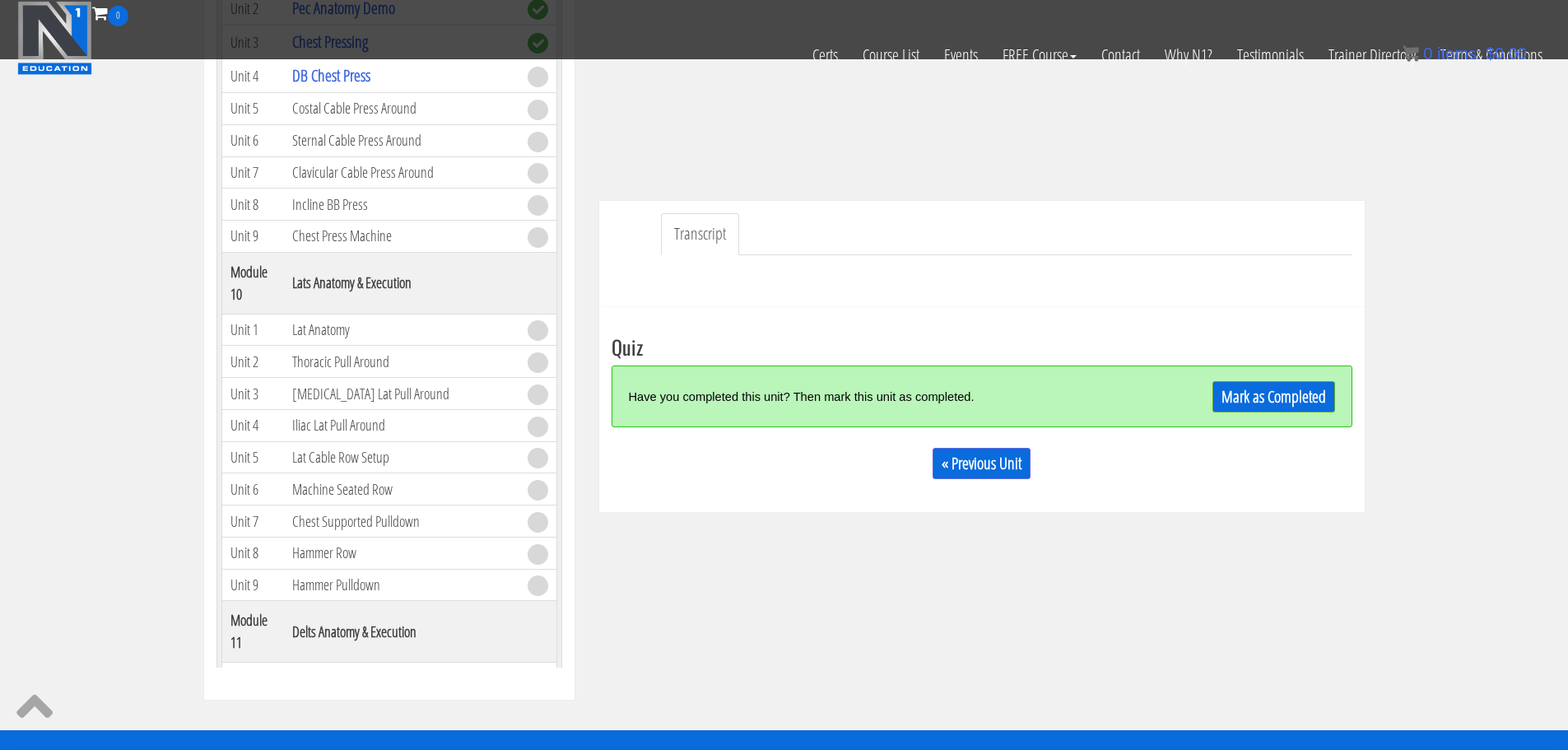
scroll to position [343, 0]
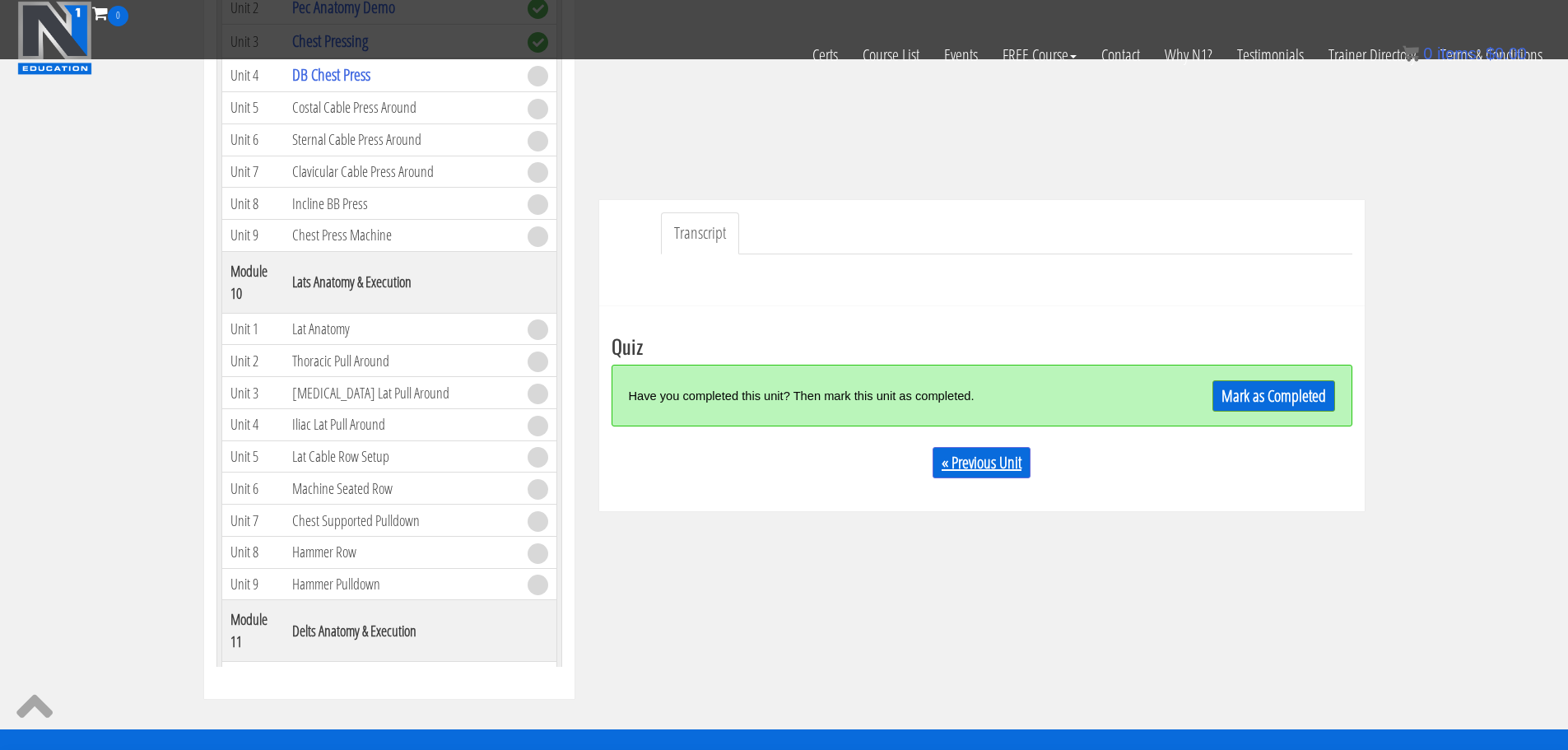
click at [989, 468] on link "« Previous Unit" at bounding box center [982, 462] width 98 height 31
click at [1248, 401] on link "Mark as Completed" at bounding box center [1274, 396] width 123 height 31
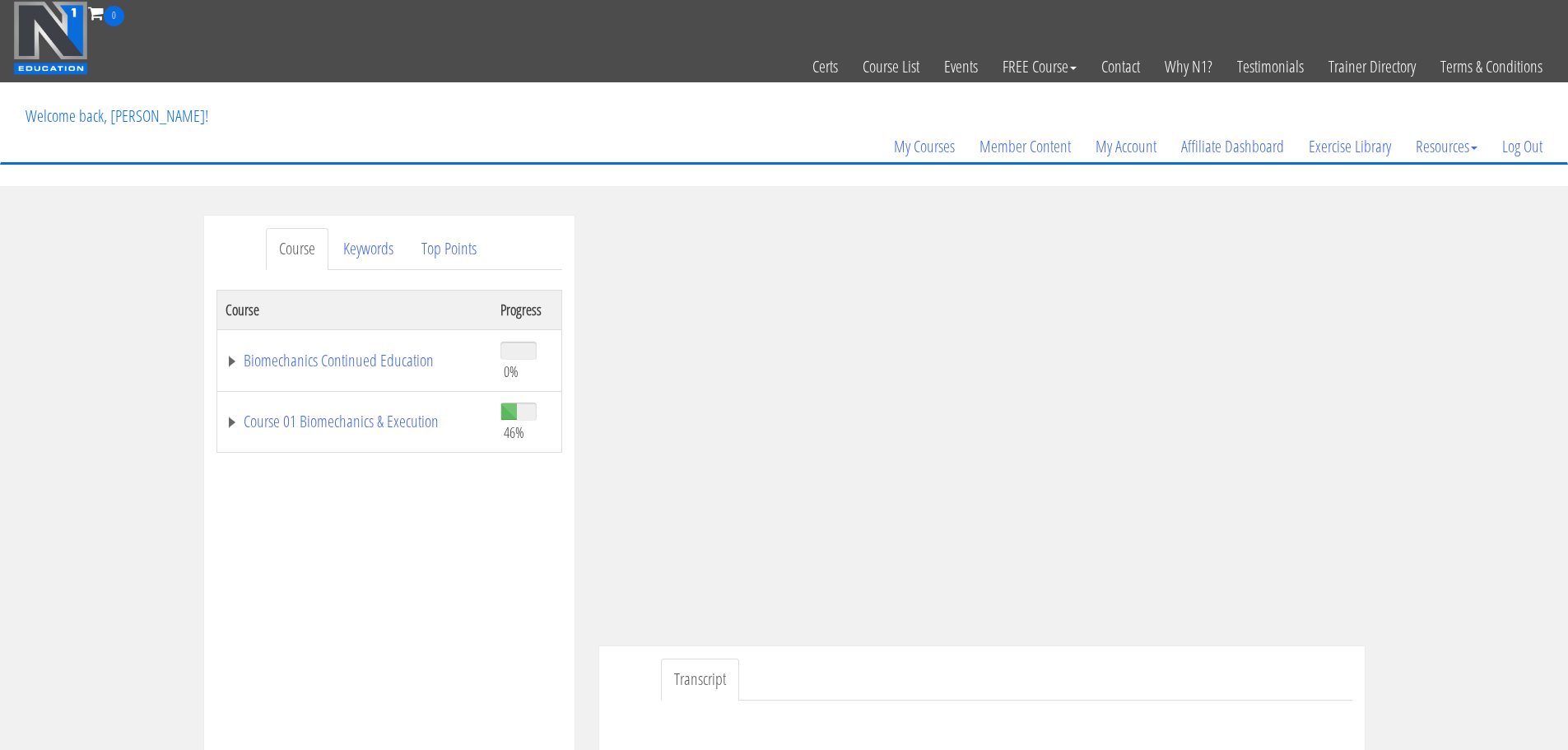
click at [380, 403] on td "Course 01 Biomechanics & Execution" at bounding box center [354, 422] width 276 height 62
click at [382, 414] on link "Course 01 Biomechanics & Execution" at bounding box center [354, 422] width 258 height 17
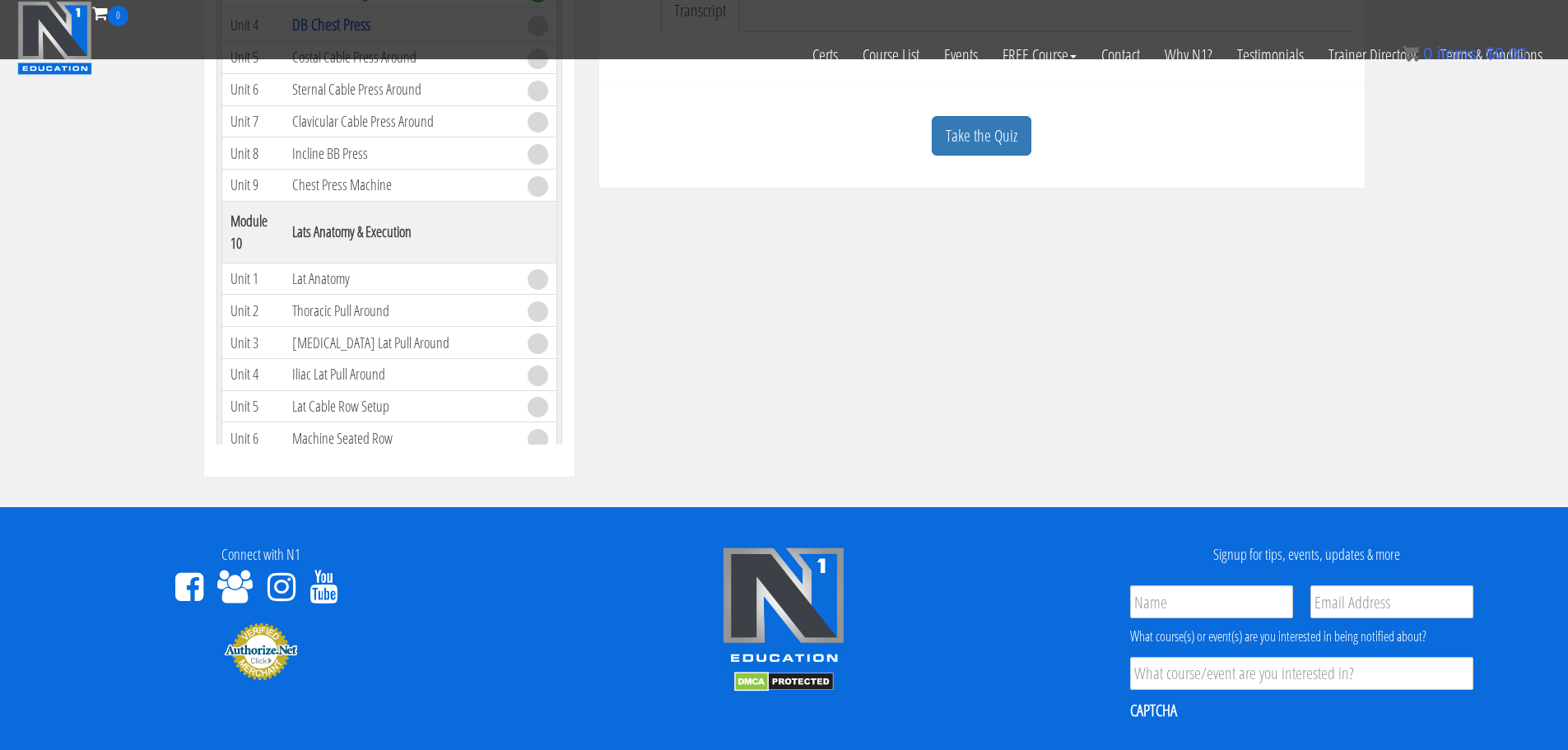
scroll to position [2431, 0]
click at [357, 31] on link "DB Chest Press" at bounding box center [331, 21] width 78 height 23
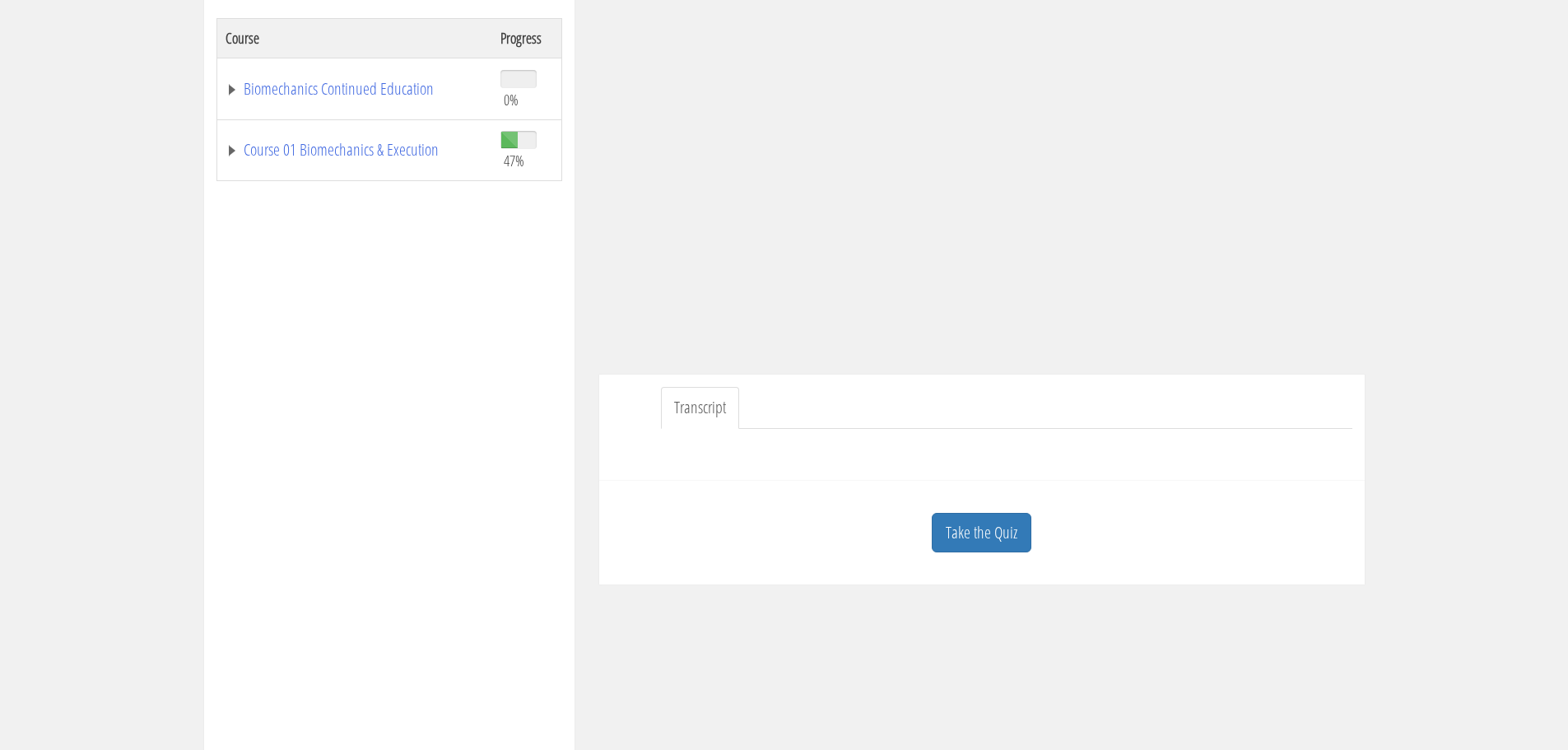
scroll to position [280, 0]
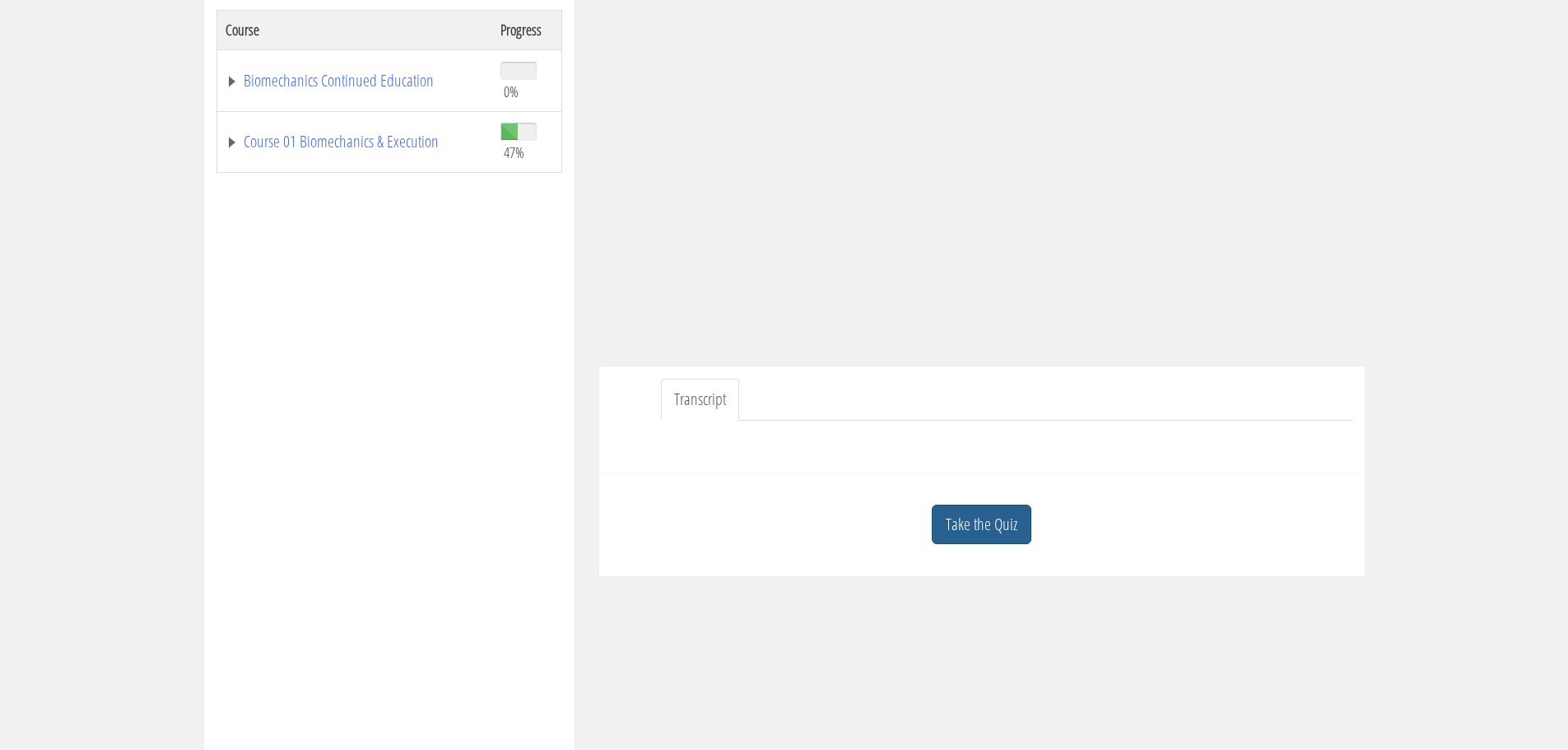
click at [983, 537] on link "Take the Quiz" at bounding box center [982, 524] width 100 height 40
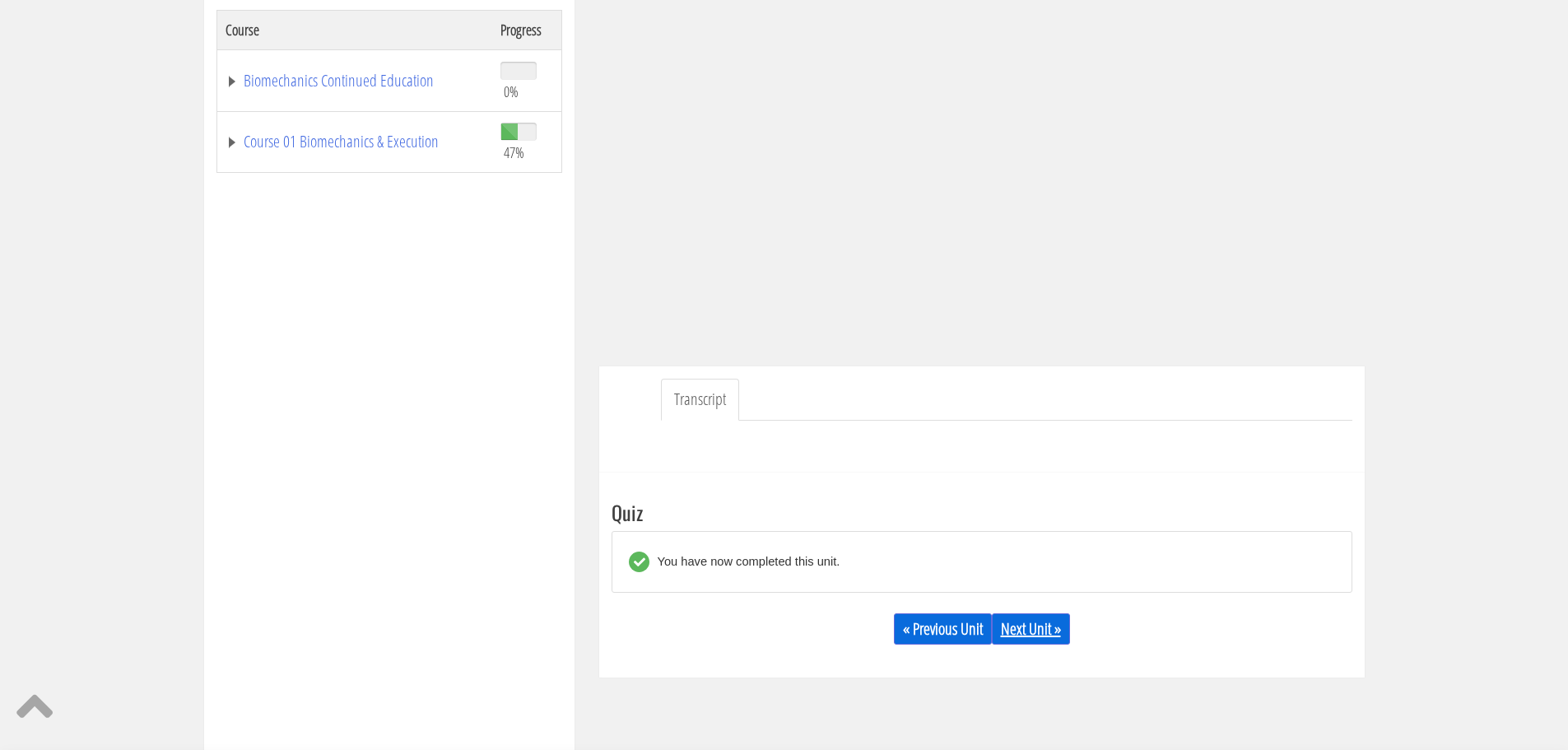
click at [1055, 632] on link "Next Unit »" at bounding box center [1031, 629] width 78 height 31
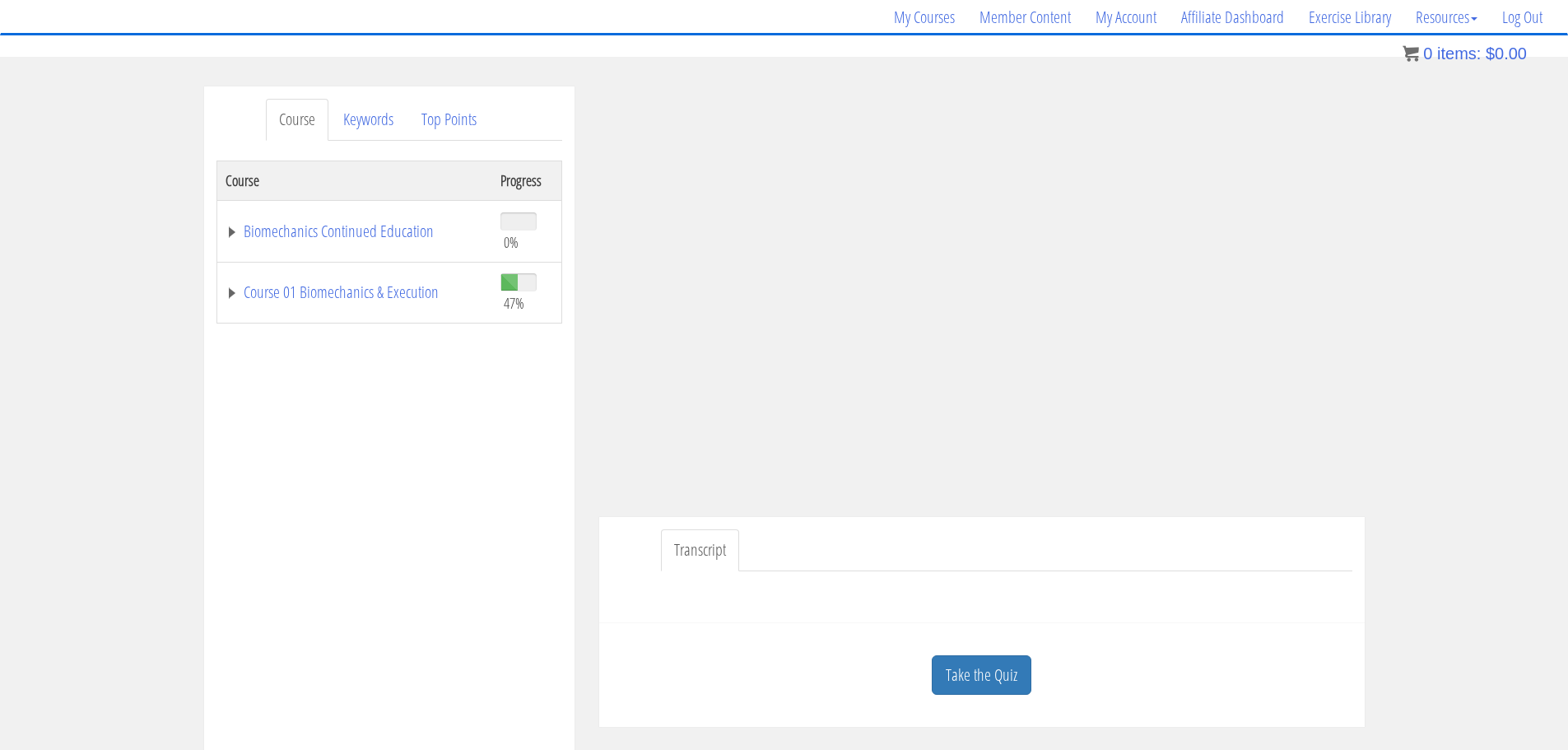
scroll to position [130, 0]
click at [980, 673] on link "Take the Quiz" at bounding box center [982, 675] width 100 height 40
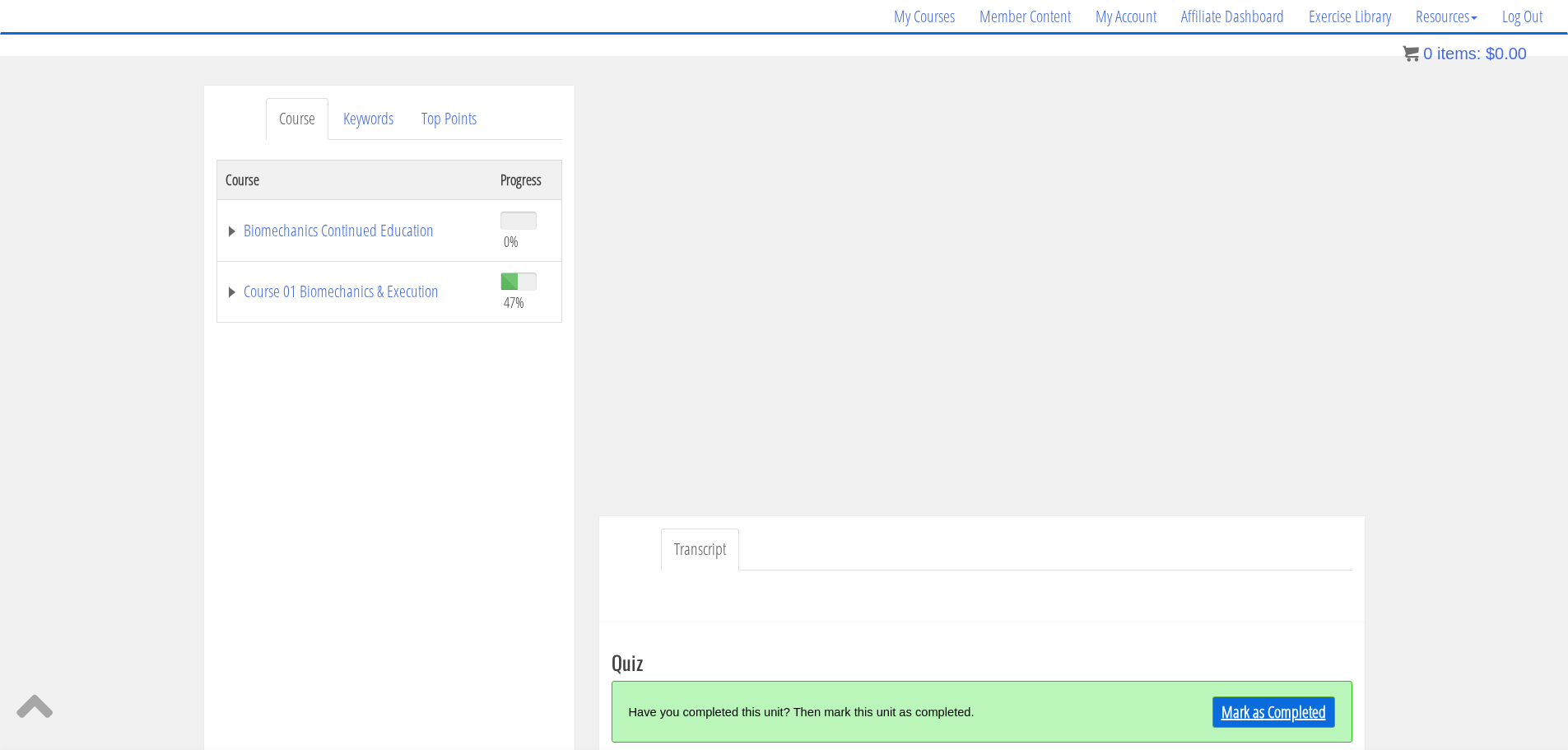
click at [1253, 711] on link "Mark as Completed" at bounding box center [1274, 711] width 123 height 31
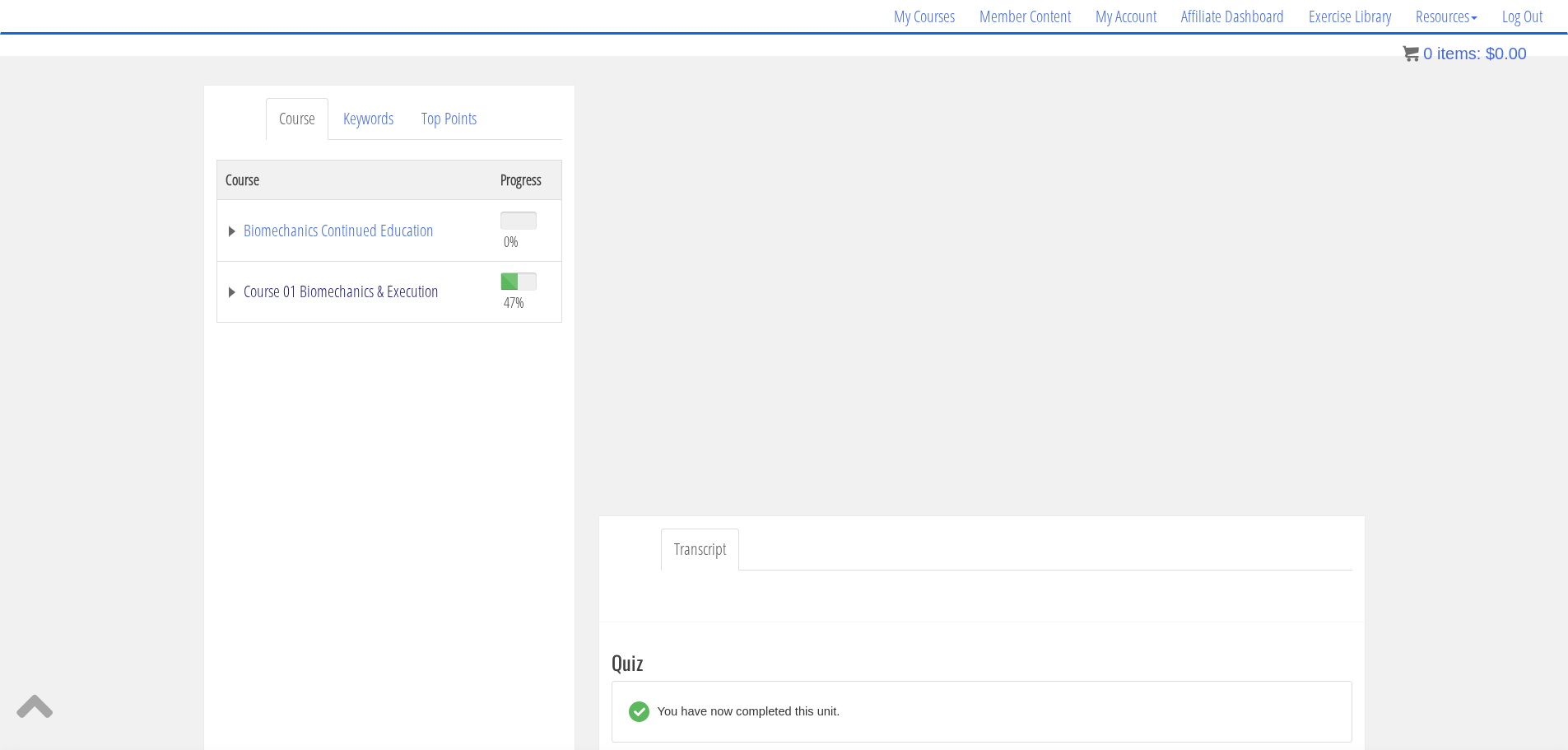
click at [426, 284] on link "Course 01 Biomechanics & Execution" at bounding box center [354, 291] width 258 height 17
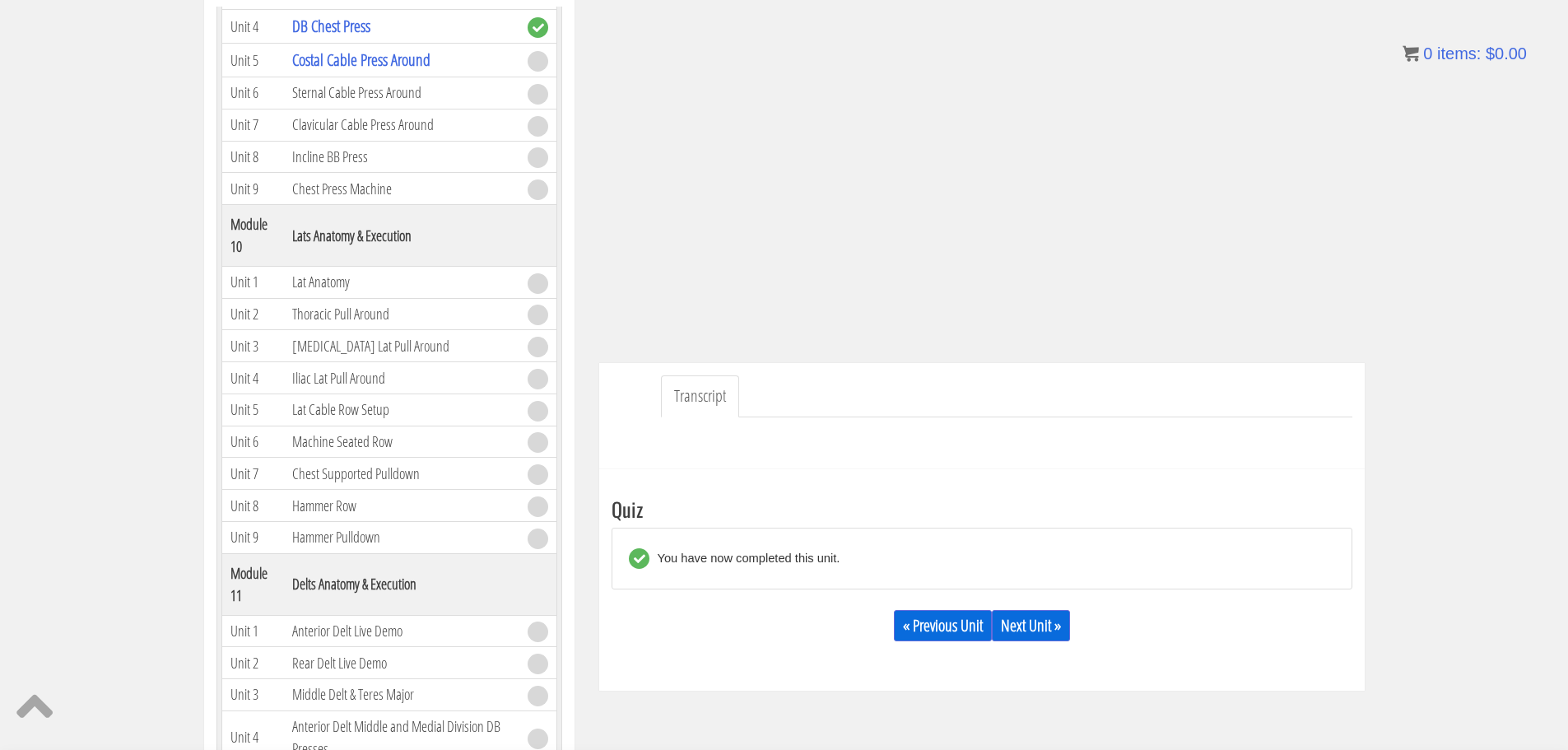
scroll to position [284, 0]
click at [1038, 619] on link "Next Unit »" at bounding box center [1031, 624] width 78 height 31
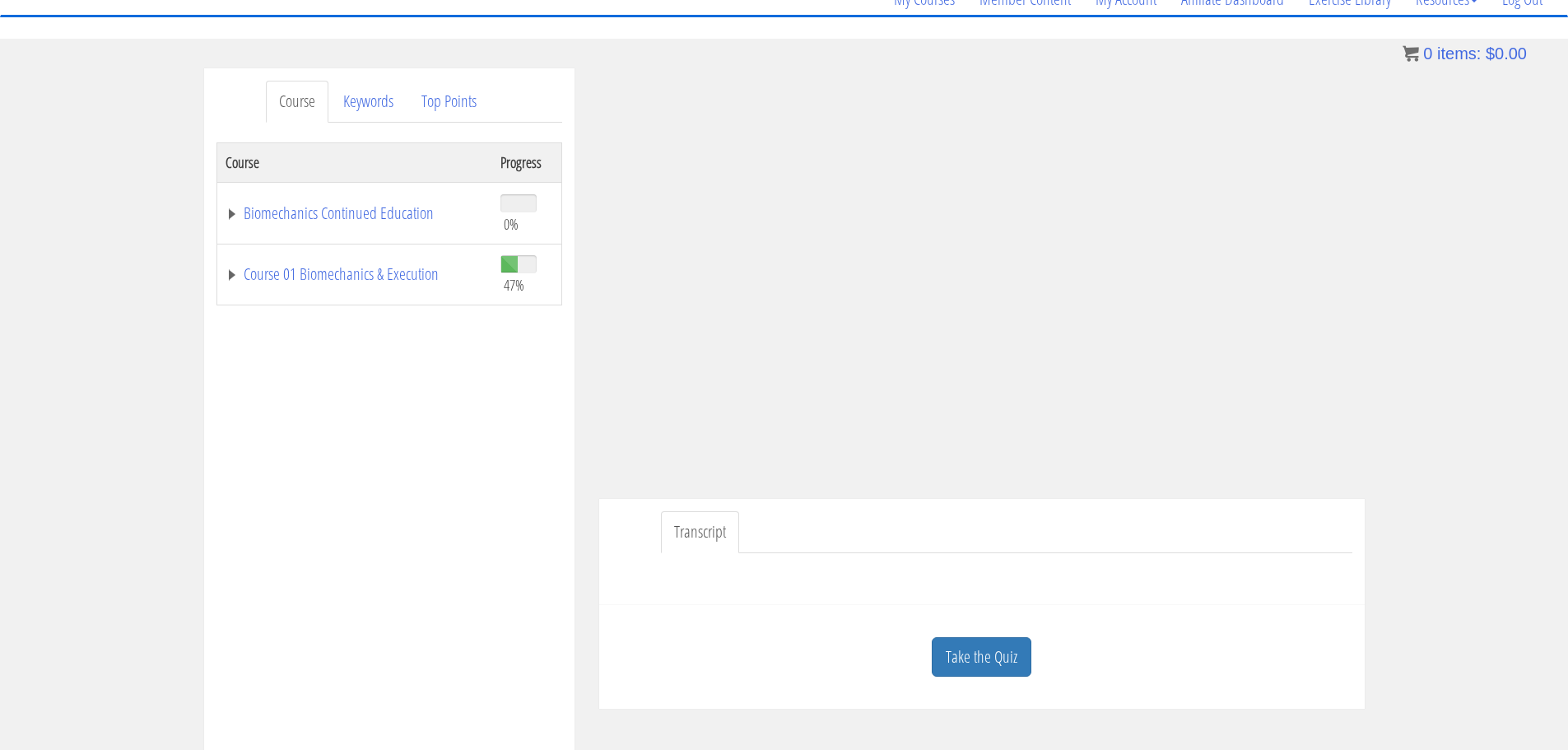
scroll to position [149, 0]
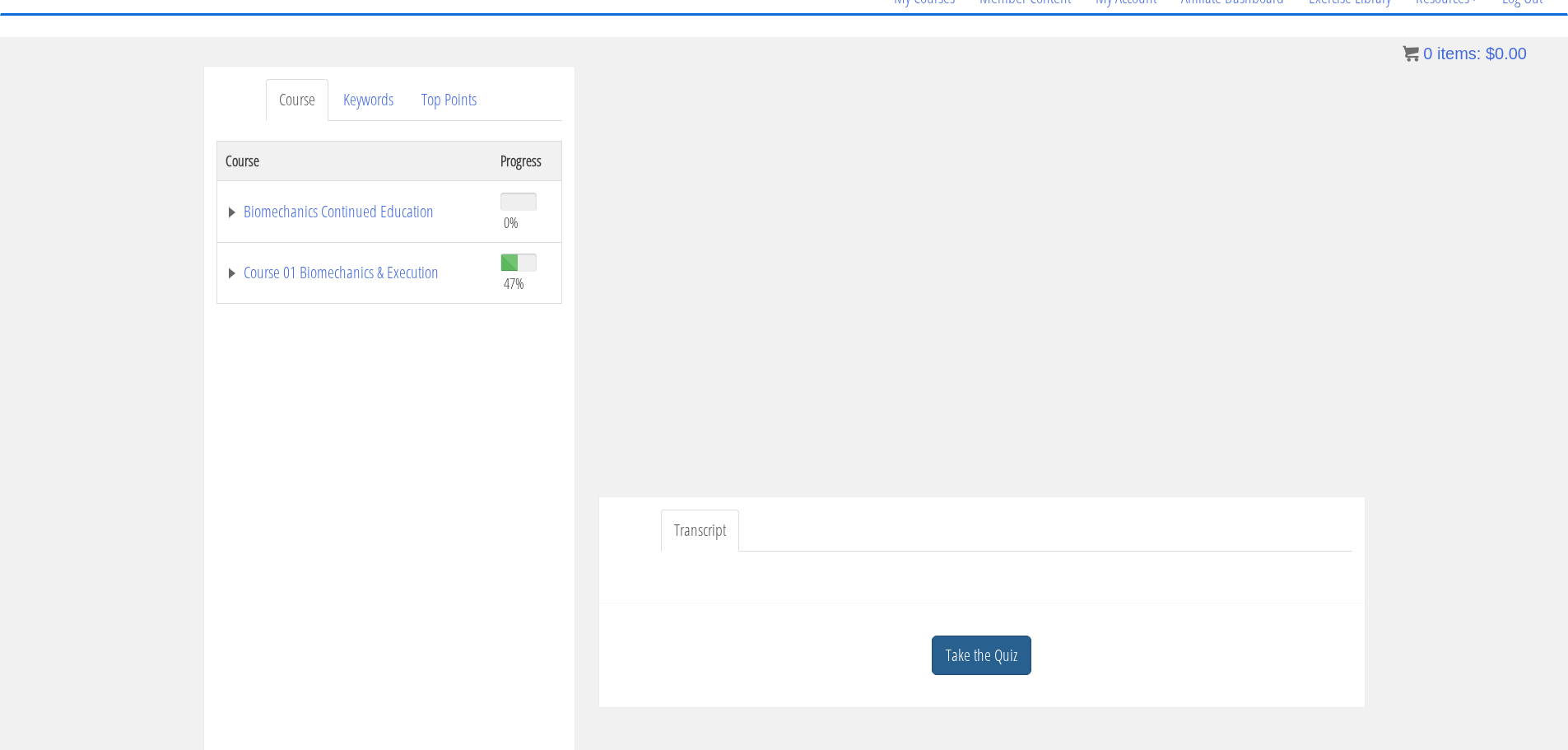
click at [1013, 650] on link "Take the Quiz" at bounding box center [982, 656] width 100 height 40
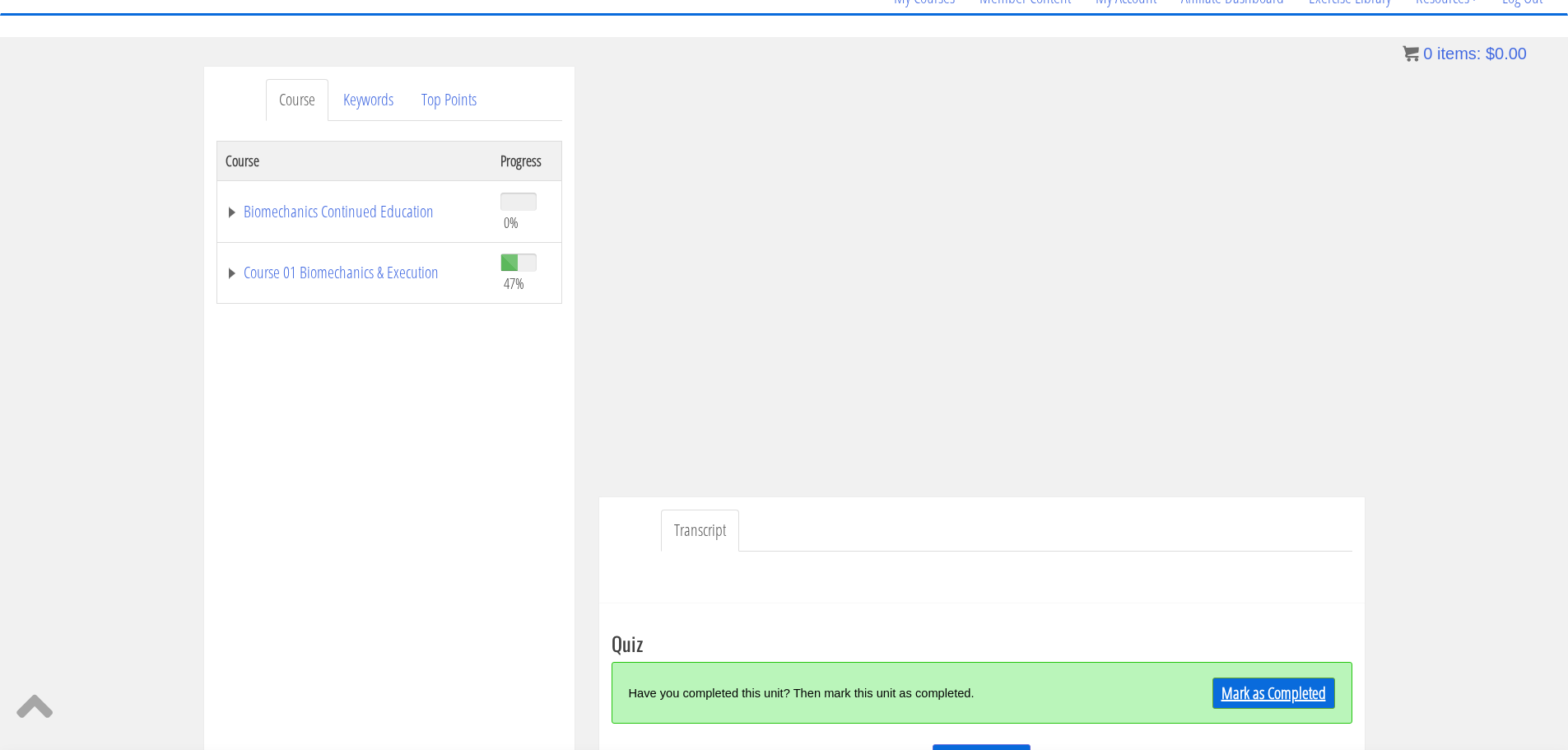
click at [1274, 693] on link "Mark as Completed" at bounding box center [1274, 693] width 123 height 31
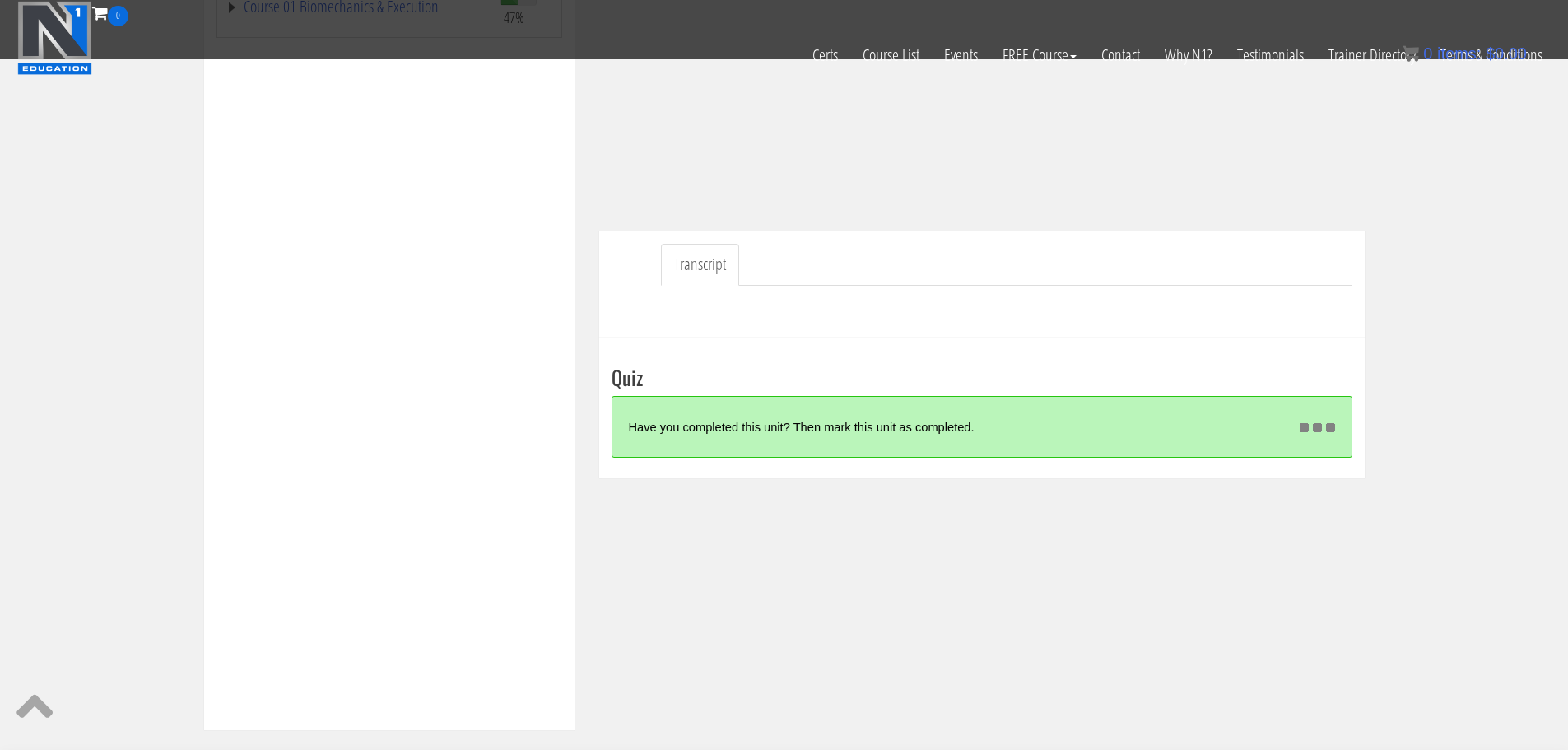
scroll to position [353, 0]
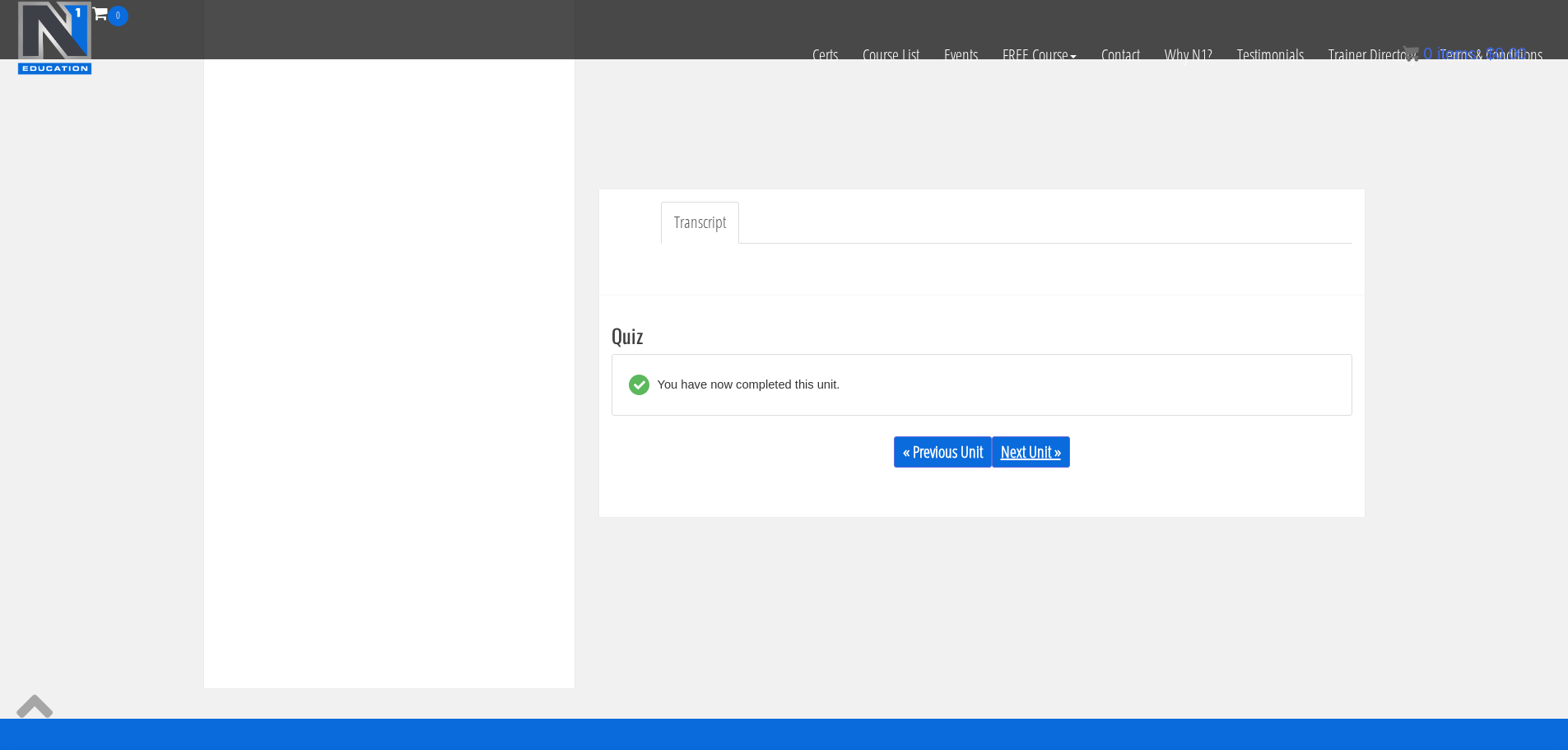
click at [1050, 454] on link "Next Unit »" at bounding box center [1031, 451] width 78 height 31
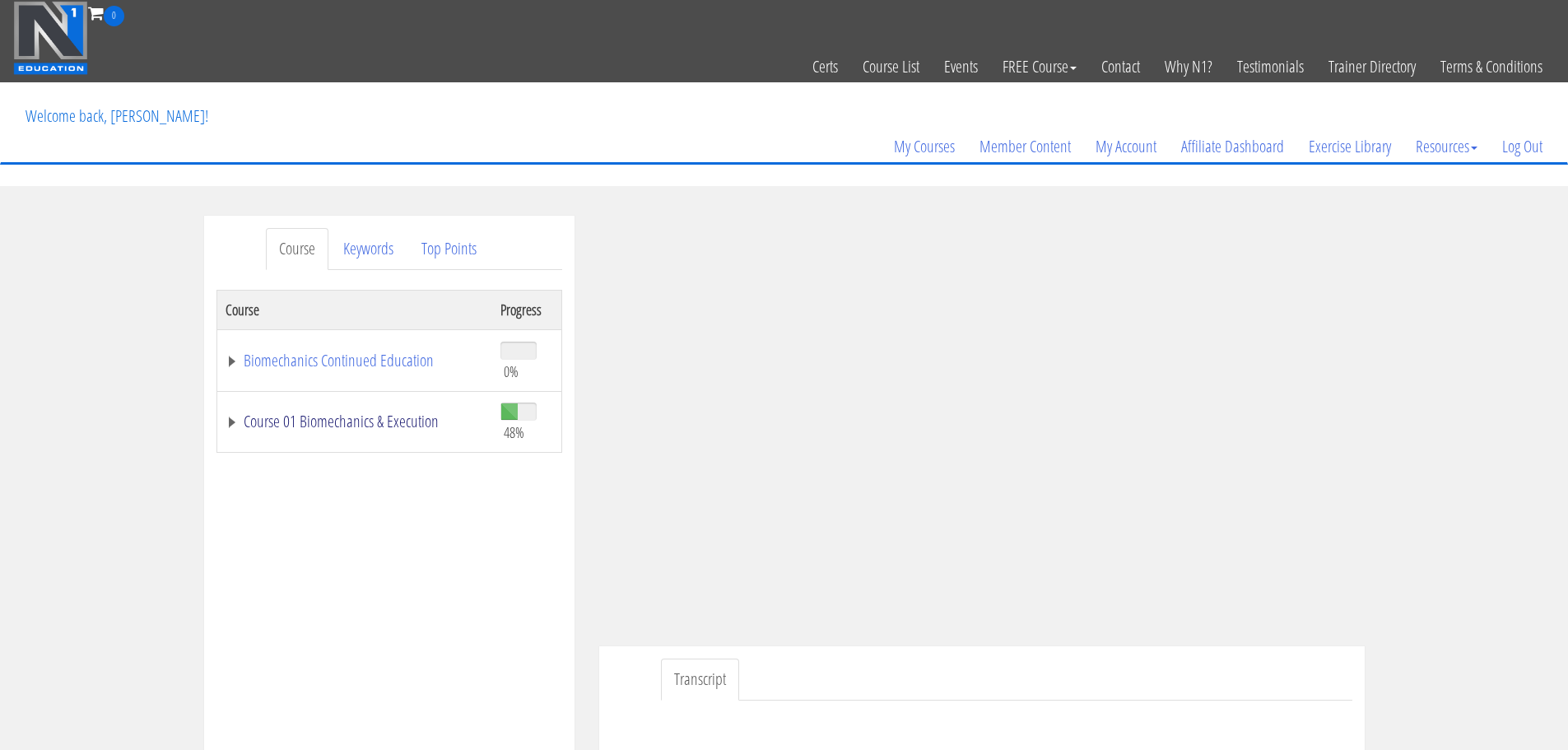
click at [390, 425] on link "Course 01 Biomechanics & Execution" at bounding box center [354, 422] width 258 height 17
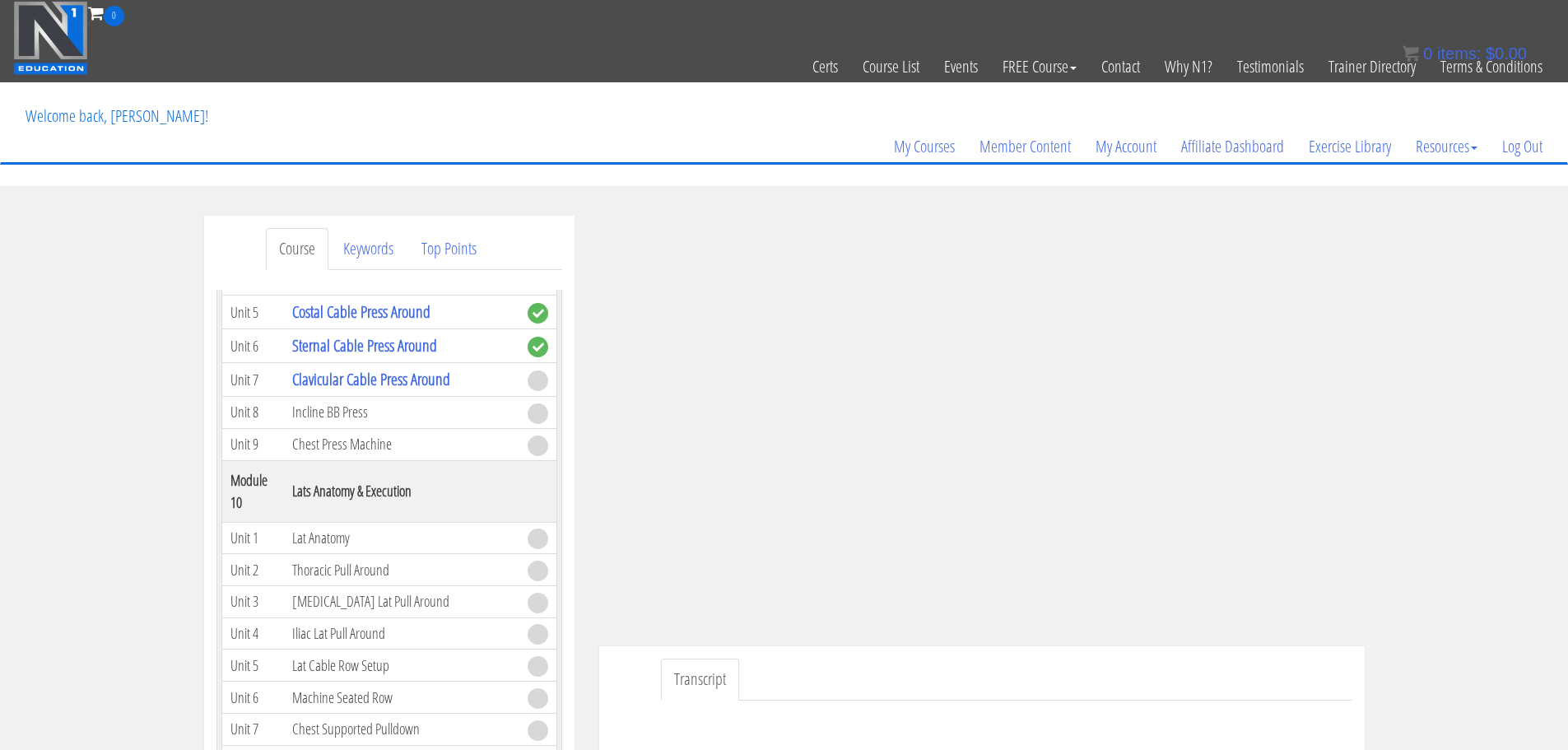
scroll to position [2843, 0]
